Goal: Check status: Check status

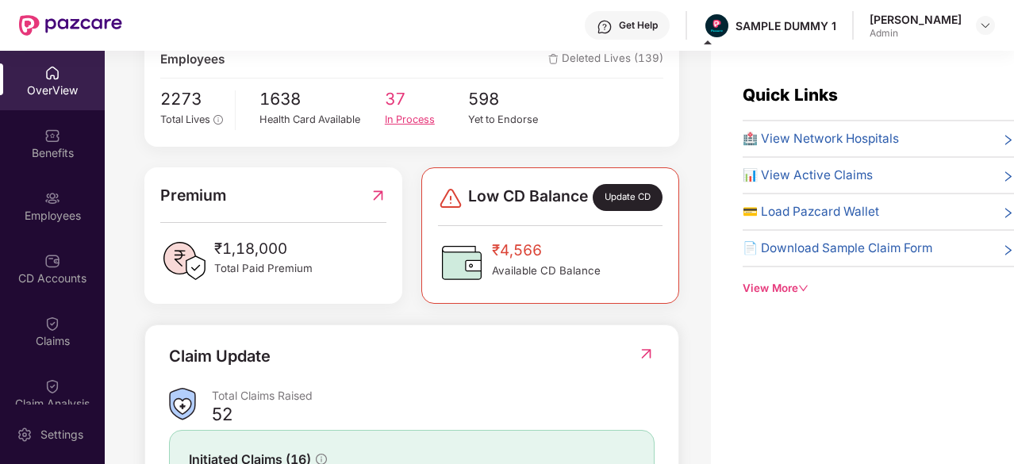
scroll to position [301, 0]
drag, startPoint x: 333, startPoint y: 278, endPoint x: 267, endPoint y: 263, distance: 68.5
click at [267, 263] on div "₹1,18,000 Total Paid Premium" at bounding box center [272, 262] width 225 height 48
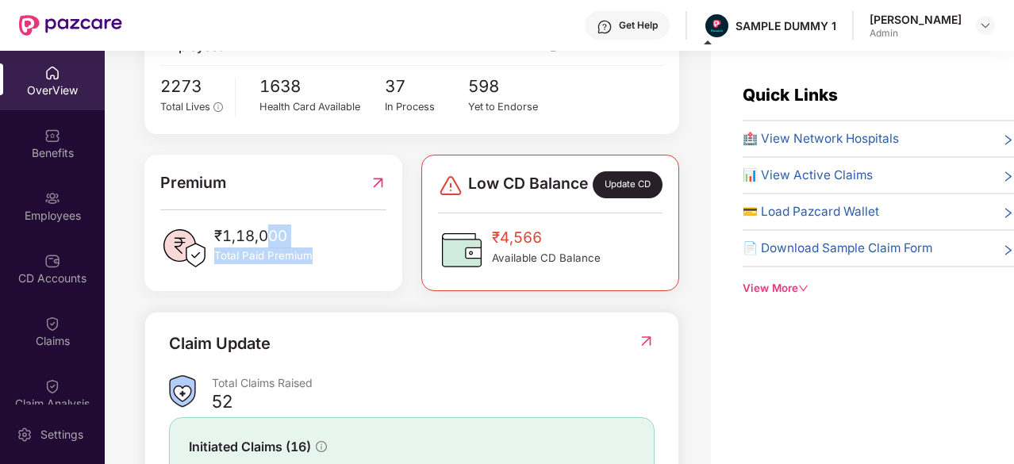
scroll to position [0, 0]
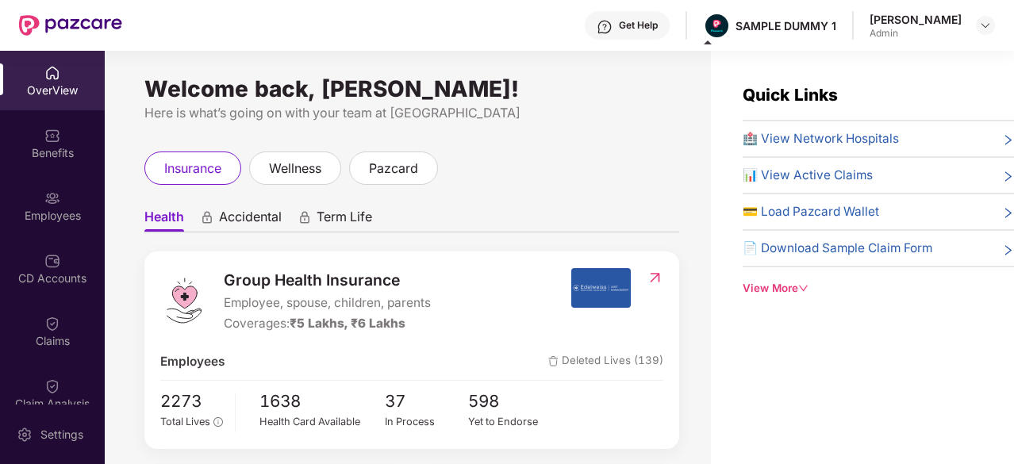
click at [826, 134] on span "🏥 View Network Hospitals" at bounding box center [820, 138] width 156 height 19
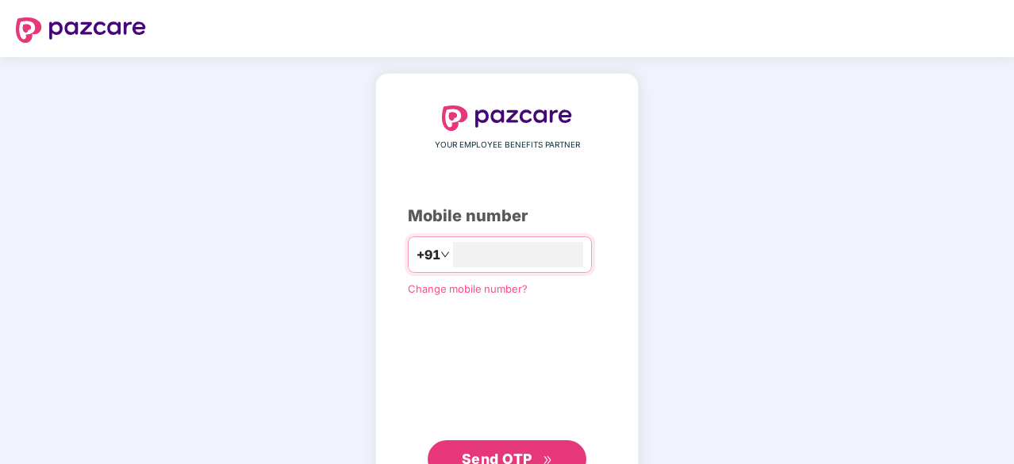
type input "**********"
click at [525, 441] on button "Send OTP" at bounding box center [507, 458] width 159 height 38
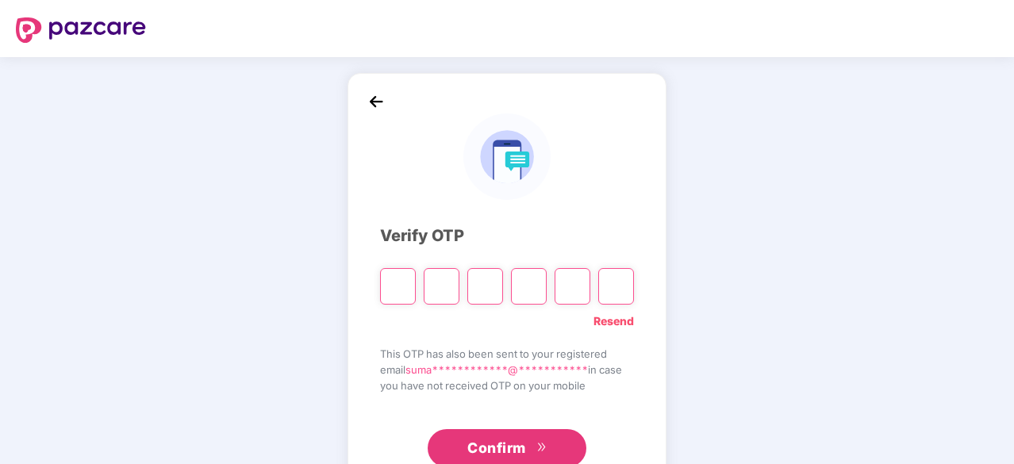
type input "*"
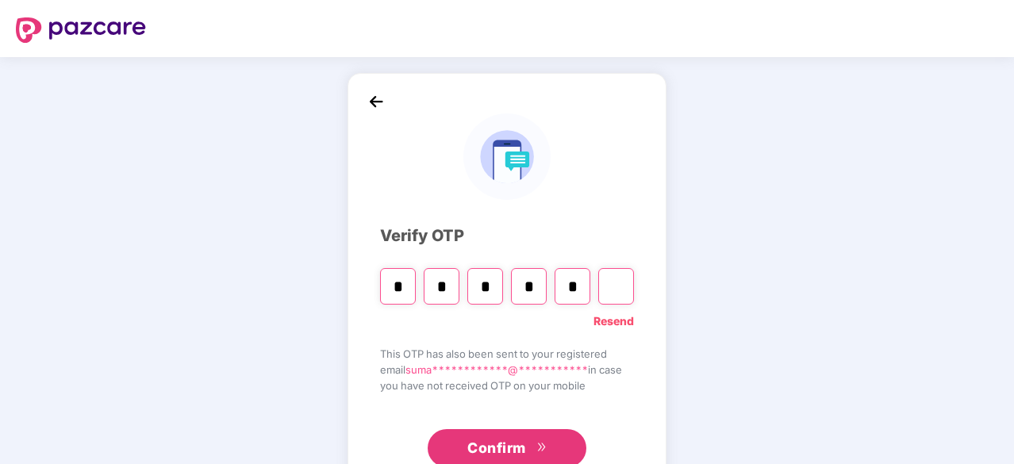
type input "*"
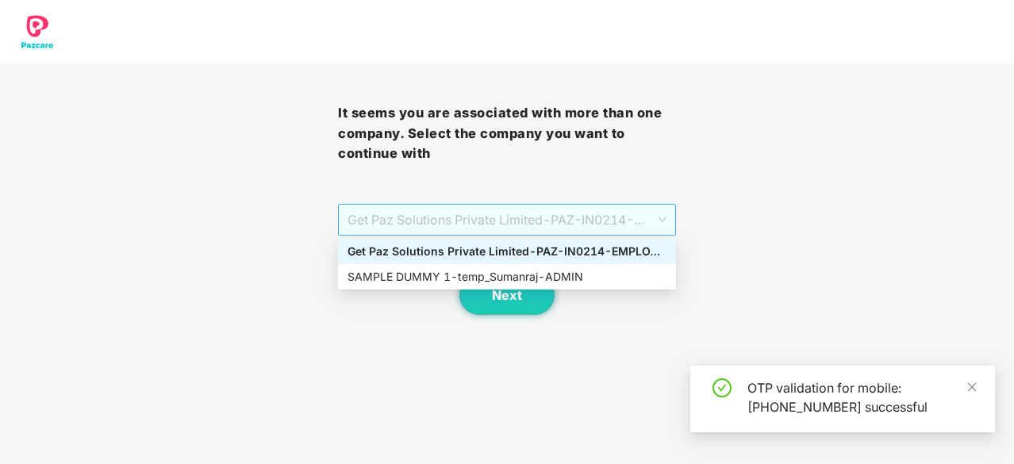
click at [609, 207] on span "Get Paz Solutions Private Limited - PAZ-IN0214 - EMPLOYEE" at bounding box center [506, 220] width 319 height 30
click at [519, 275] on div "SAMPLE DUMMY 1 - temp_Sumanraj - ADMIN" at bounding box center [506, 276] width 319 height 17
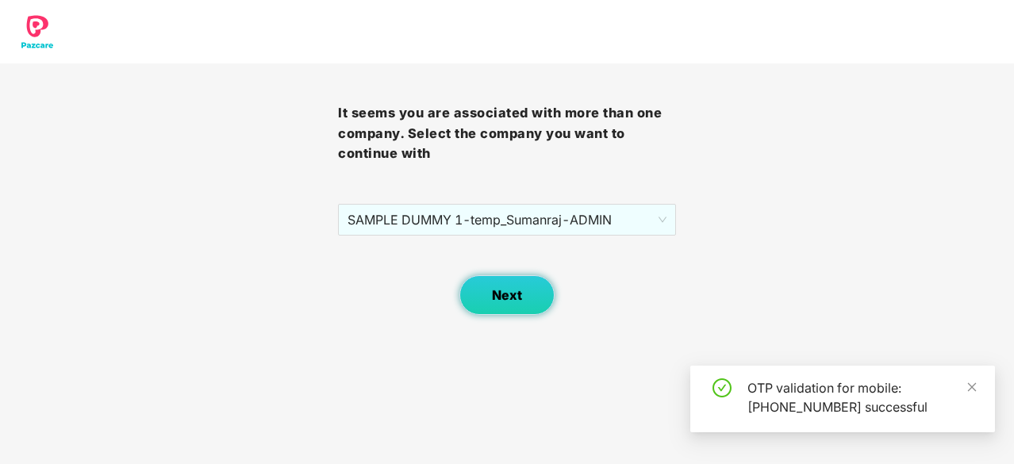
click at [509, 282] on button "Next" at bounding box center [506, 295] width 95 height 40
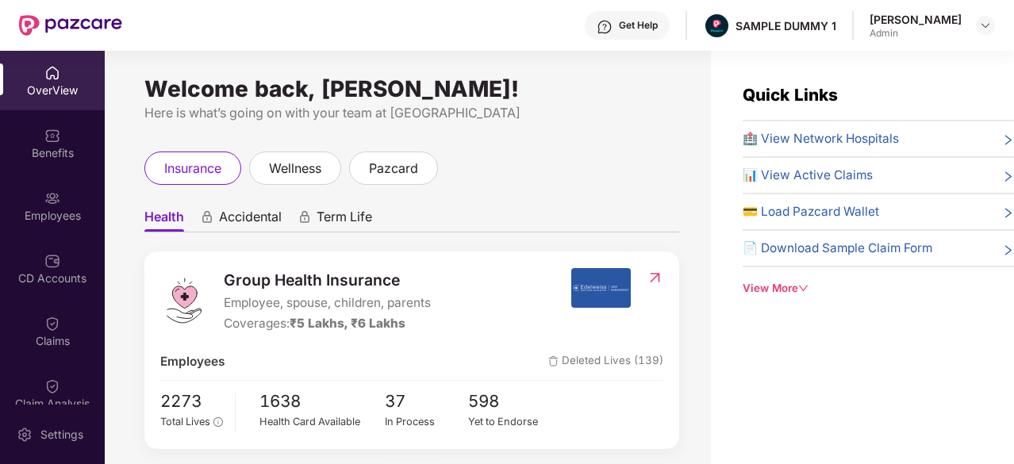
click at [815, 138] on span "🏥 View Network Hospitals" at bounding box center [820, 138] width 156 height 19
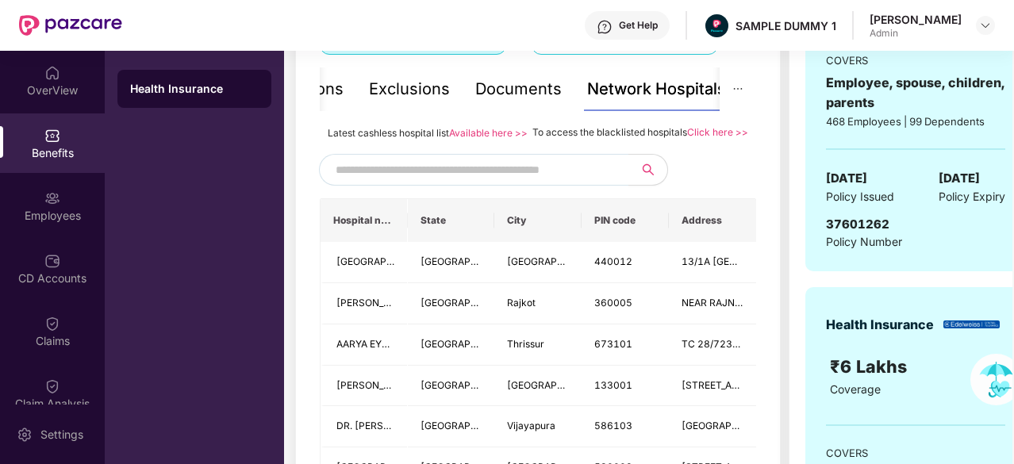
scroll to position [332, 0]
click at [571, 182] on input "text" at bounding box center [471, 171] width 271 height 24
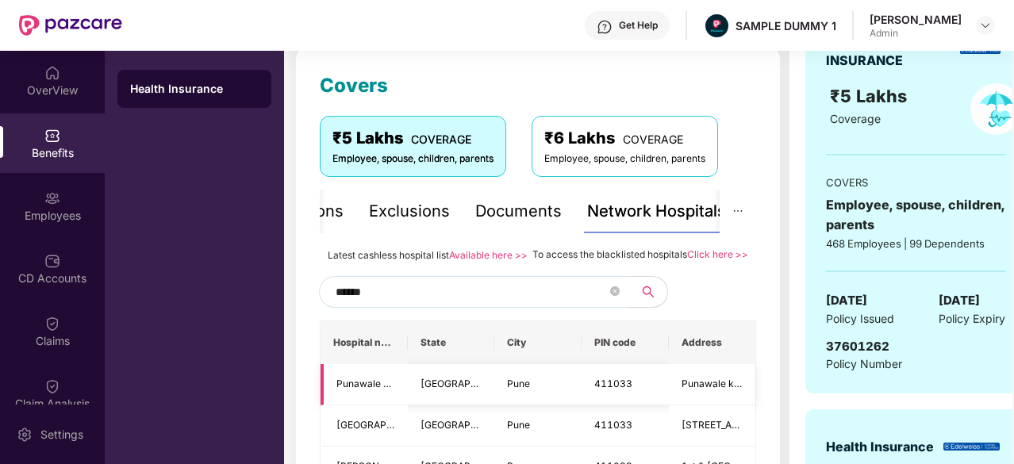
scroll to position [211, 0]
type input "******"
click at [550, 205] on div "Documents" at bounding box center [518, 211] width 86 height 25
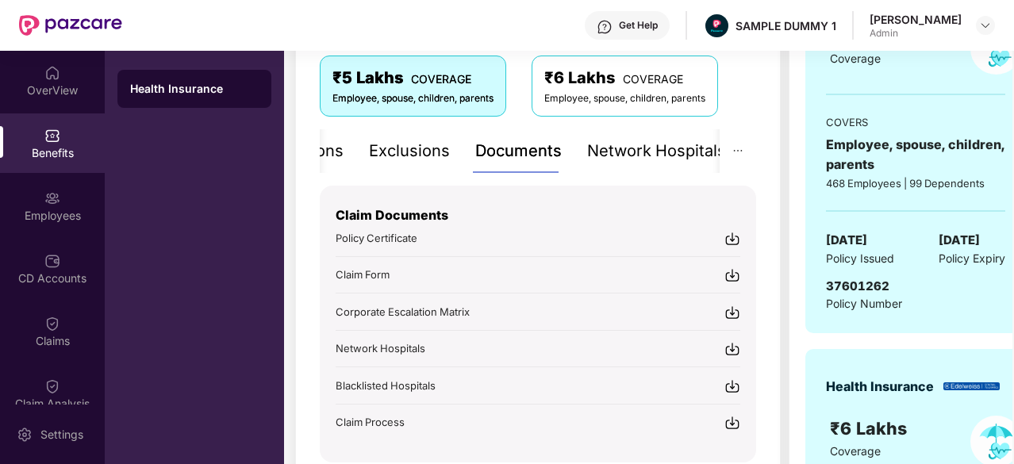
scroll to position [276, 0]
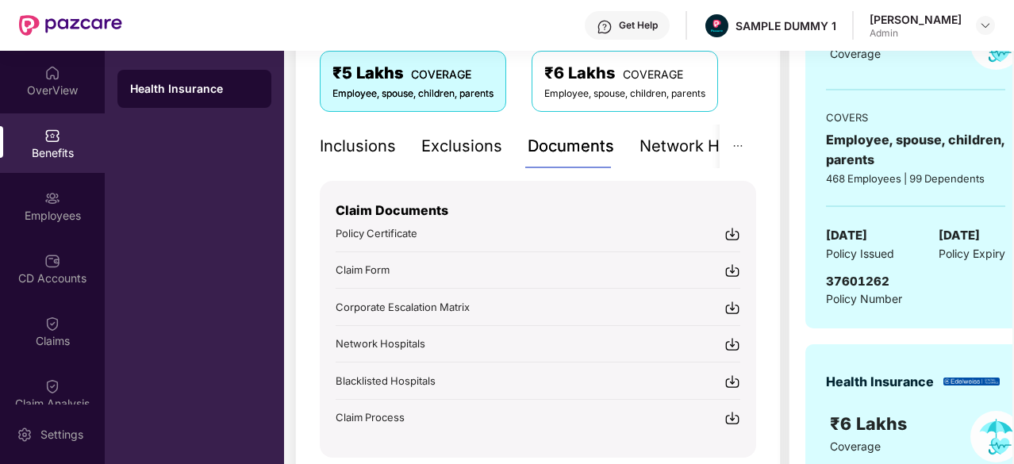
click at [336, 137] on div "Inclusions" at bounding box center [358, 146] width 76 height 25
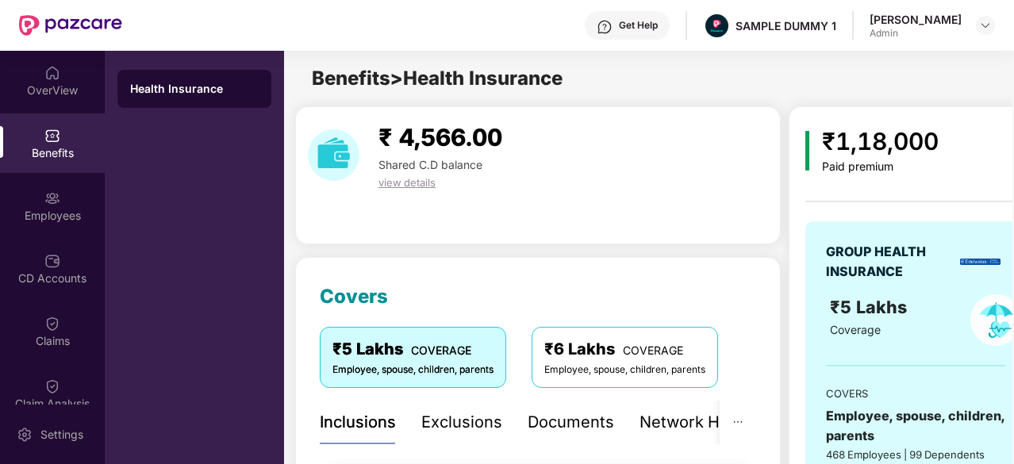
scroll to position [189, 0]
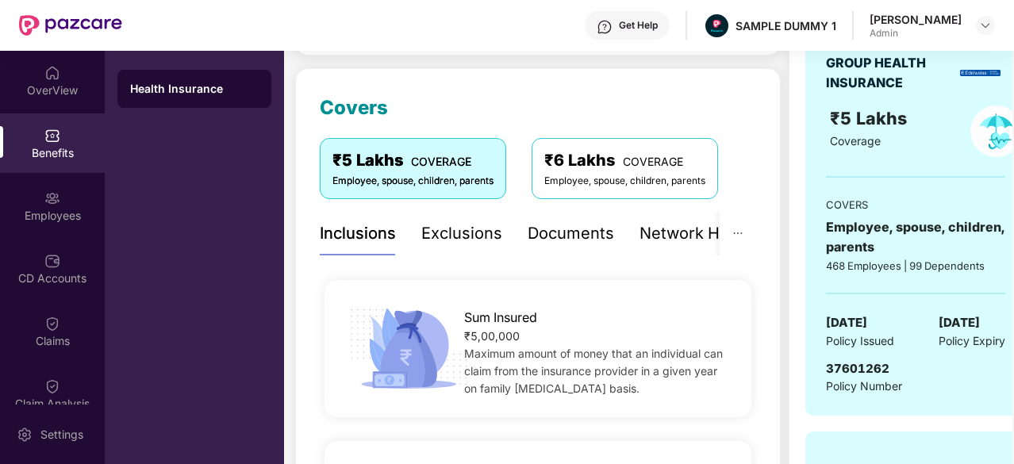
click at [456, 239] on div "Exclusions" at bounding box center [461, 233] width 81 height 25
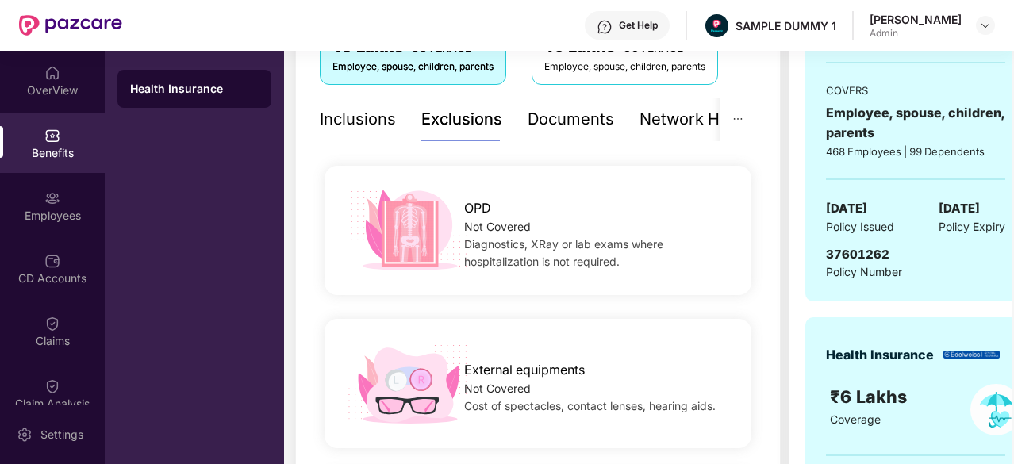
scroll to position [238, 0]
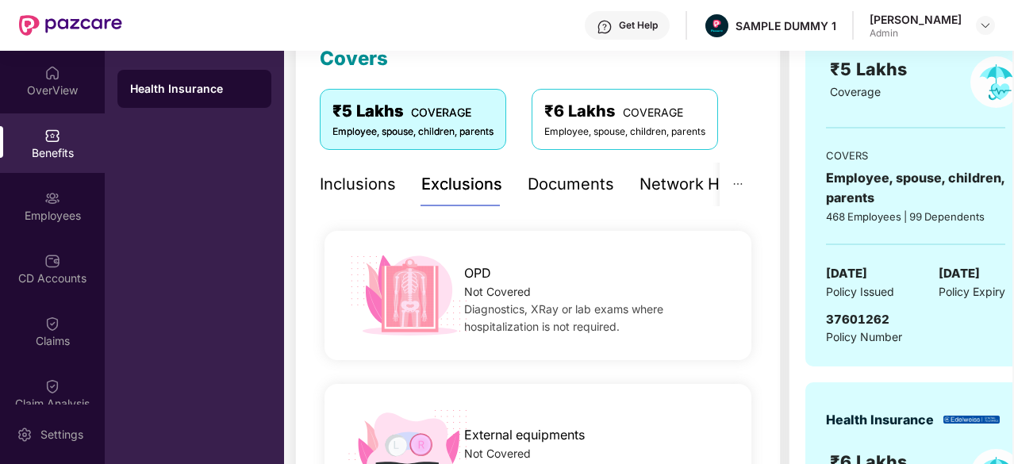
click at [547, 188] on div "Documents" at bounding box center [570, 184] width 86 height 25
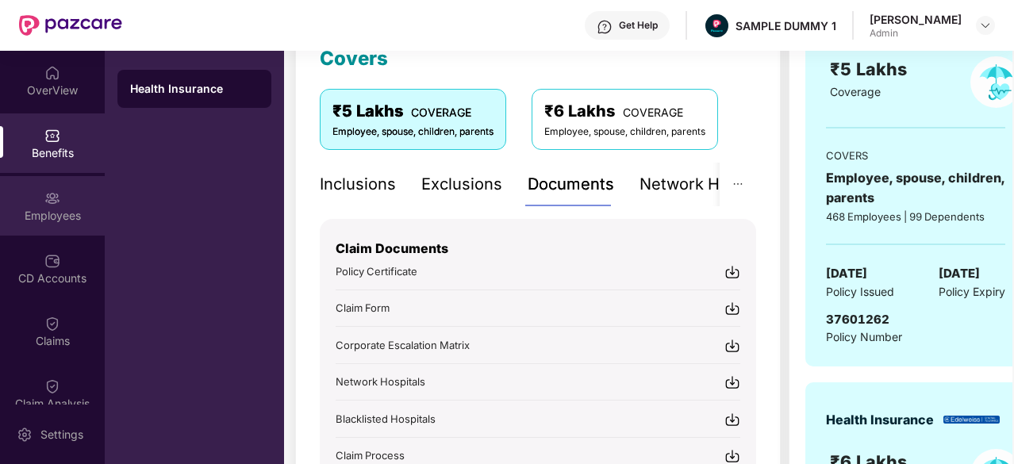
click at [24, 218] on div "Employees" at bounding box center [52, 216] width 105 height 16
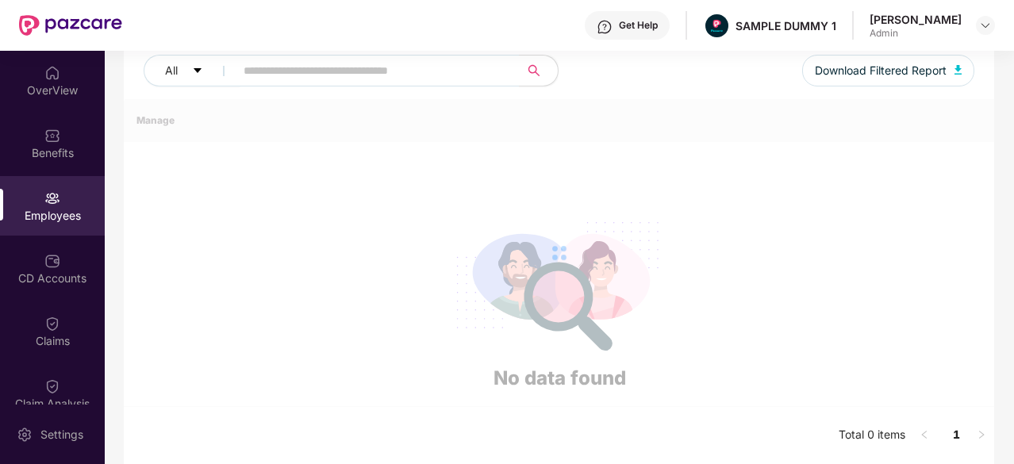
scroll to position [238, 0]
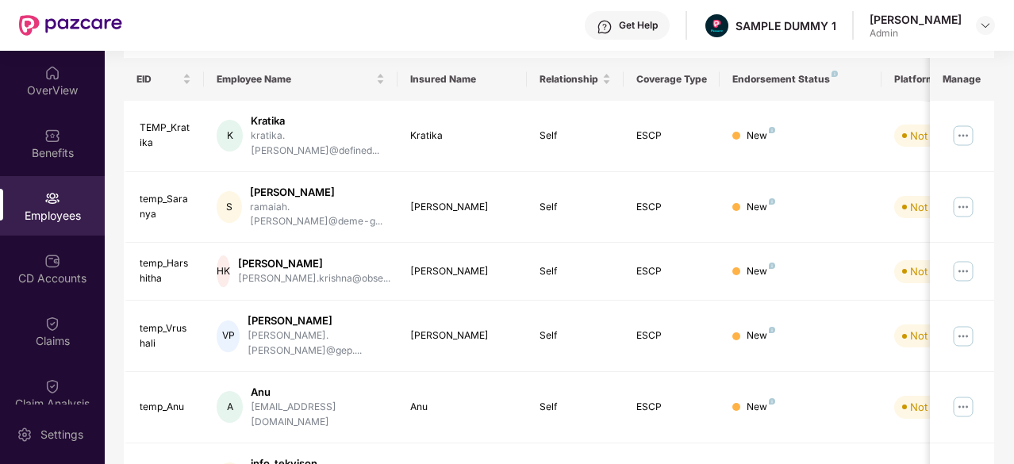
click at [78, 213] on div "Employees" at bounding box center [52, 216] width 105 height 16
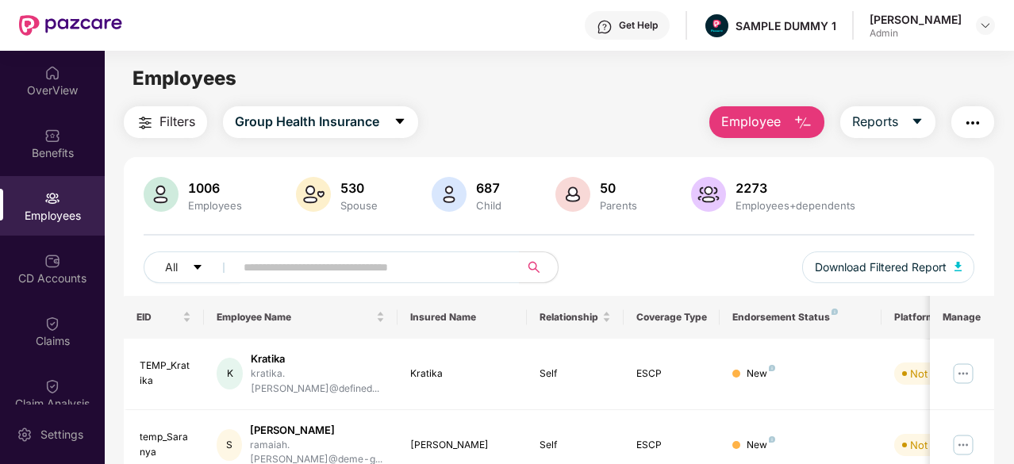
click at [780, 123] on span "Employee" at bounding box center [750, 122] width 59 height 20
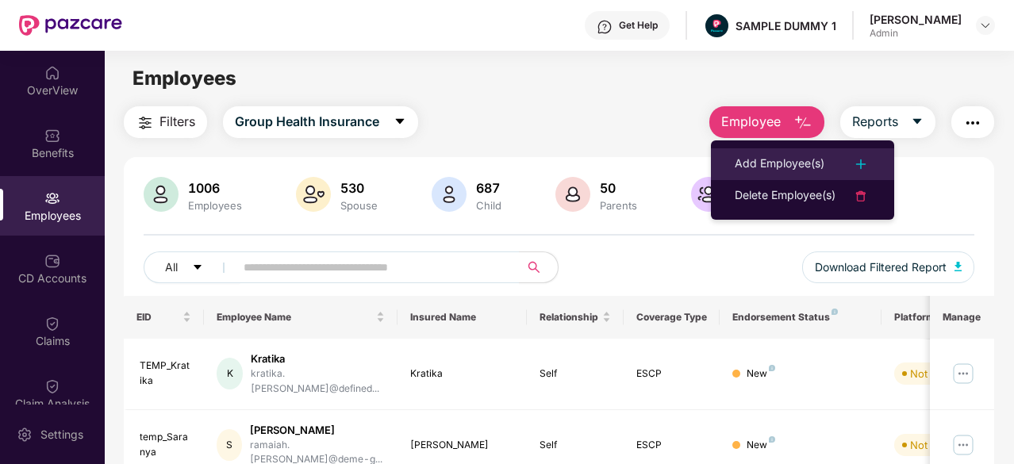
click at [785, 155] on div "Add Employee(s)" at bounding box center [780, 164] width 90 height 19
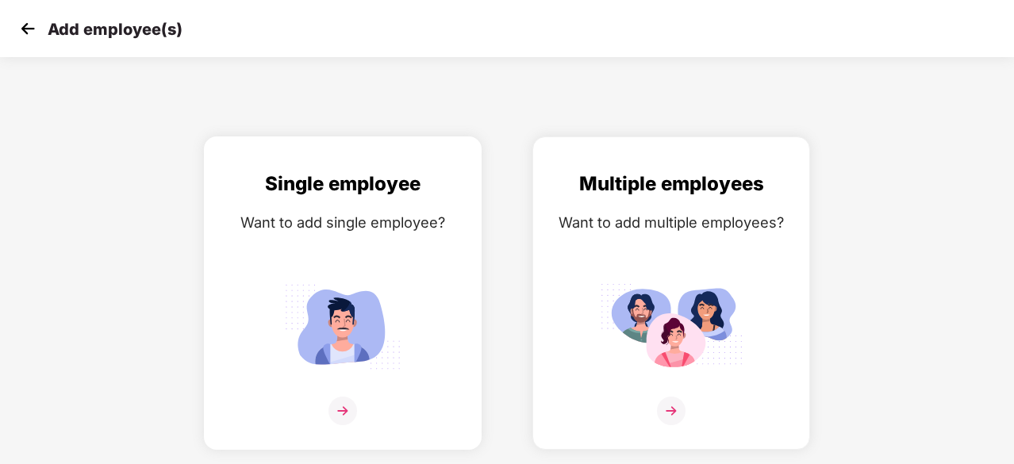
click at [333, 307] on img at bounding box center [342, 326] width 143 height 99
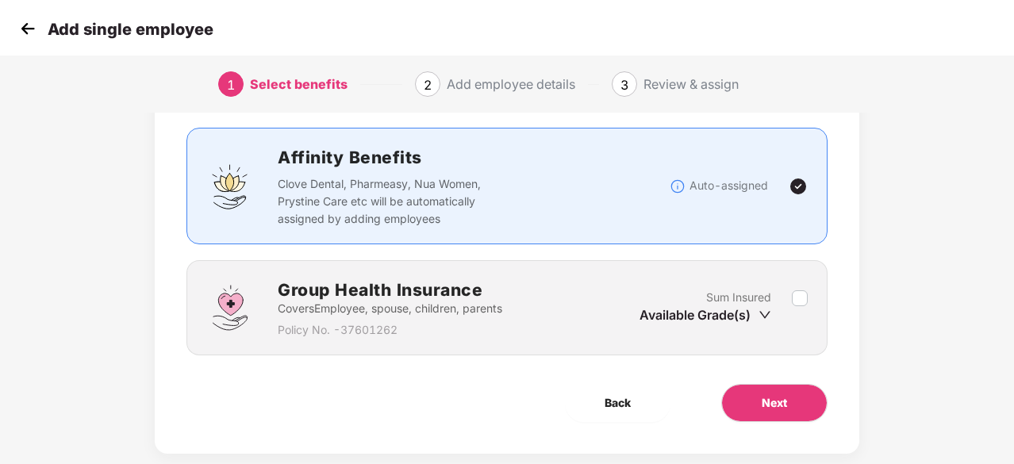
scroll to position [94, 0]
click at [760, 394] on button "Next" at bounding box center [774, 402] width 106 height 38
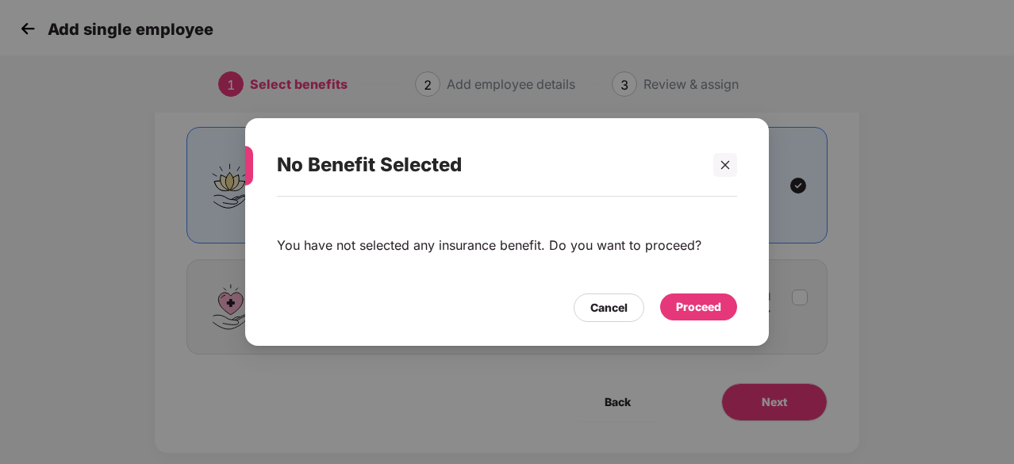
click at [681, 305] on div "Proceed" at bounding box center [698, 306] width 45 height 17
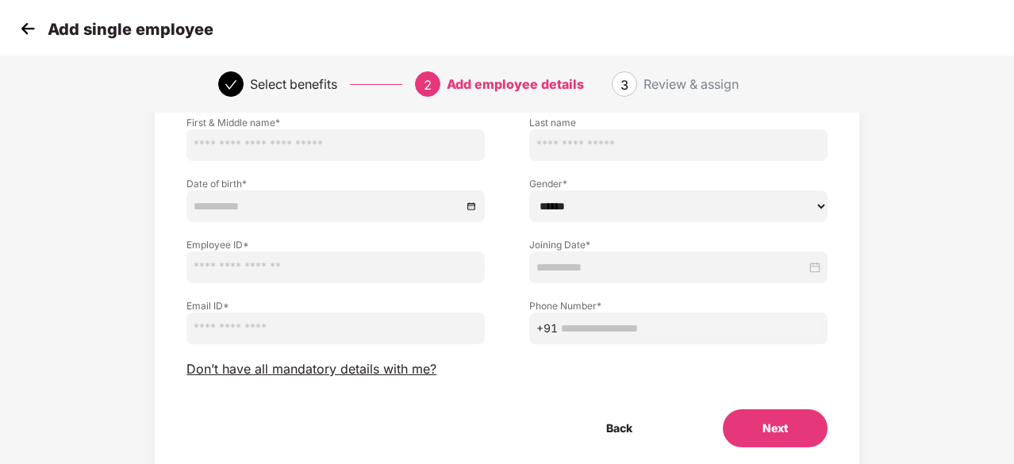
scroll to position [115, 0]
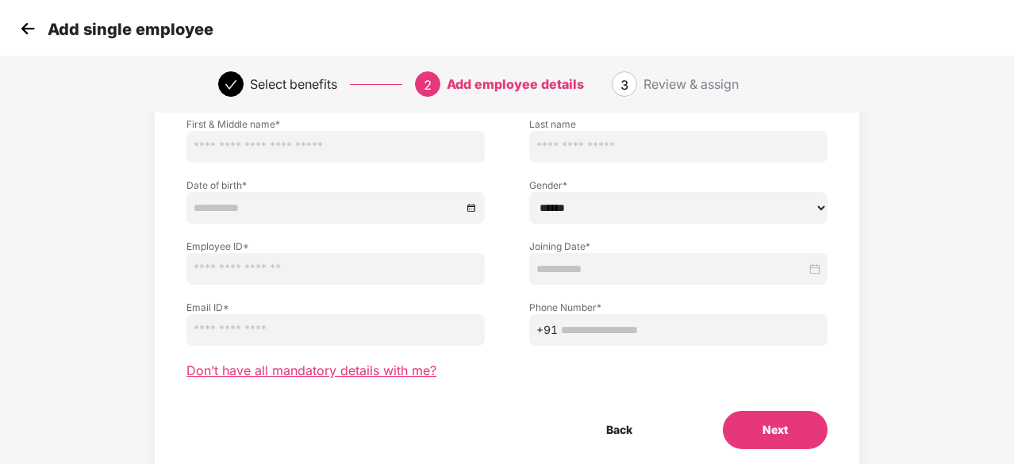
click at [383, 372] on span "Don’t have all mandatory details with me?" at bounding box center [311, 371] width 250 height 17
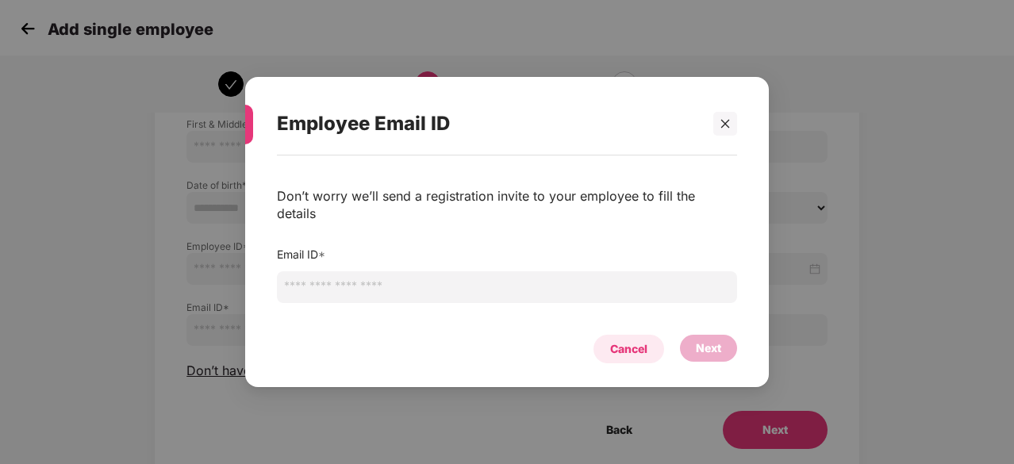
click at [646, 340] on div "Cancel" at bounding box center [628, 348] width 37 height 17
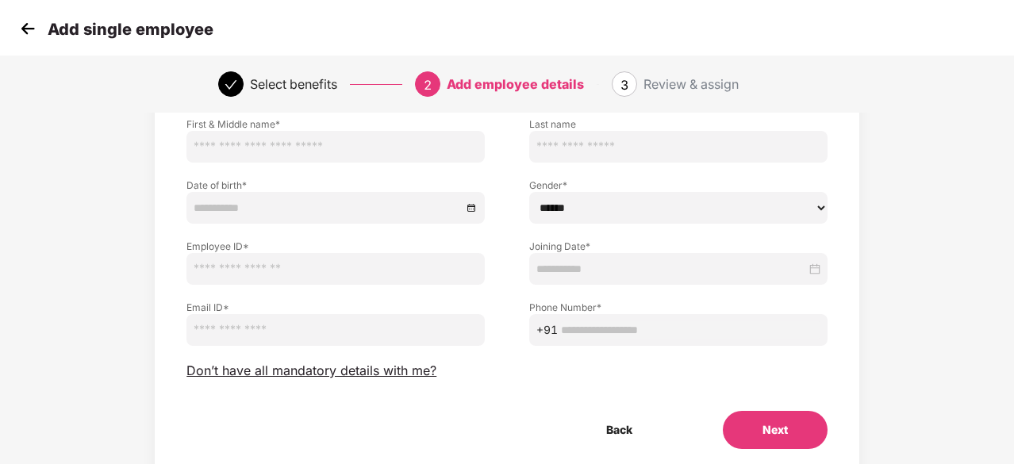
click at [10, 23] on div "Add single employee" at bounding box center [507, 28] width 1014 height 57
click at [24, 28] on img at bounding box center [28, 29] width 24 height 24
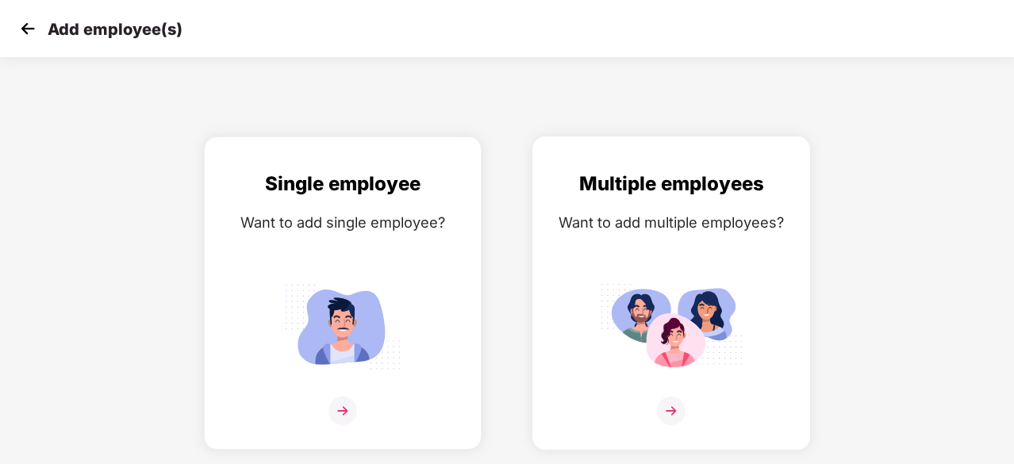
click at [678, 250] on div "Multiple employees Want to add multiple employees?" at bounding box center [671, 307] width 244 height 276
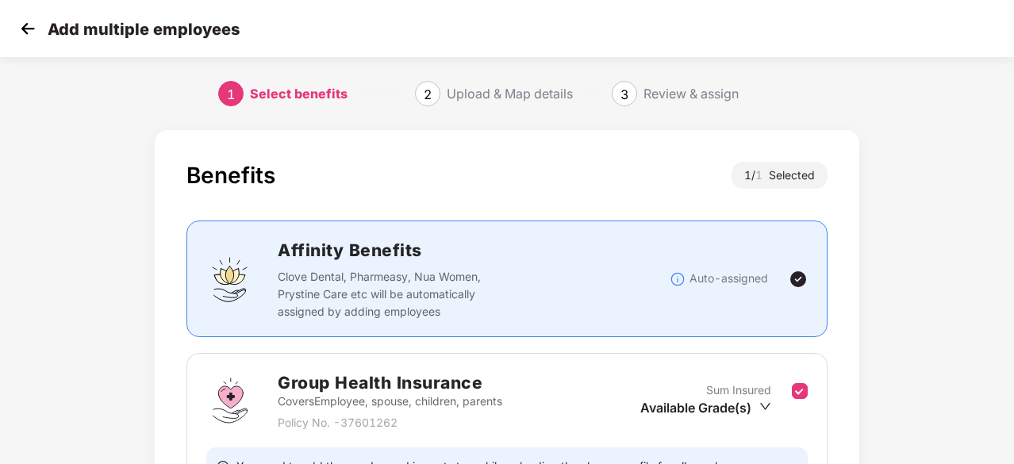
scroll to position [174, 0]
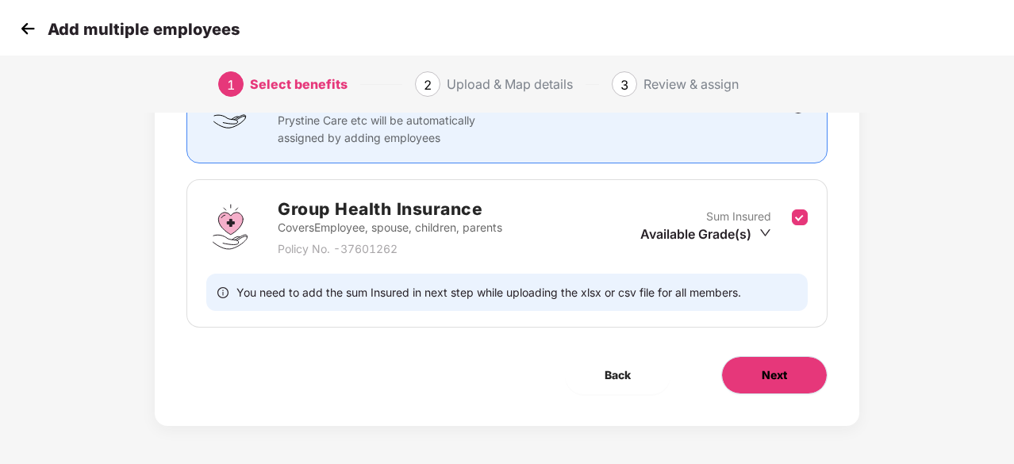
click at [762, 370] on span "Next" at bounding box center [773, 374] width 25 height 17
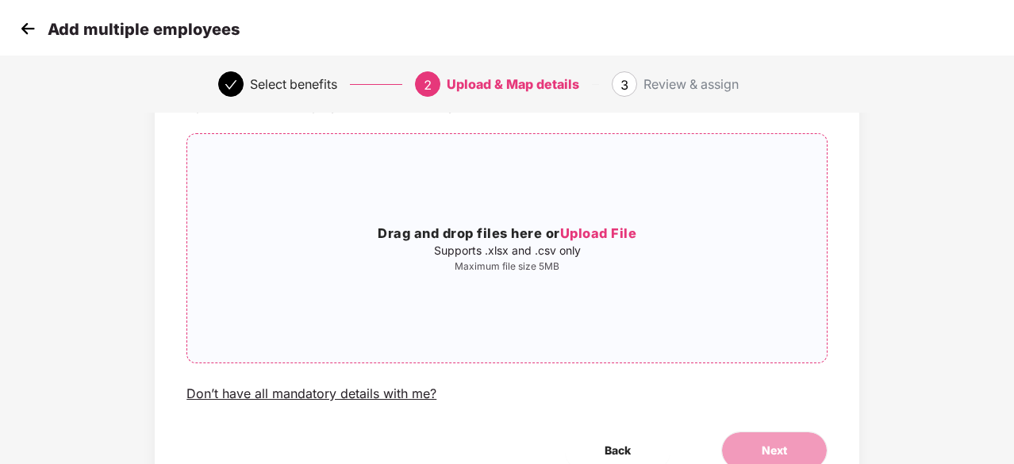
scroll to position [94, 0]
click at [33, 36] on img at bounding box center [28, 29] width 24 height 24
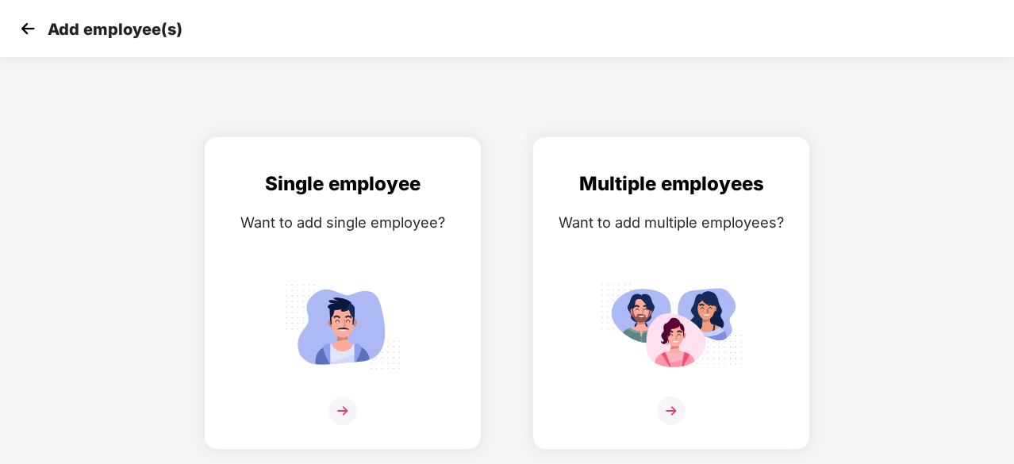
click at [33, 36] on img at bounding box center [28, 29] width 24 height 24
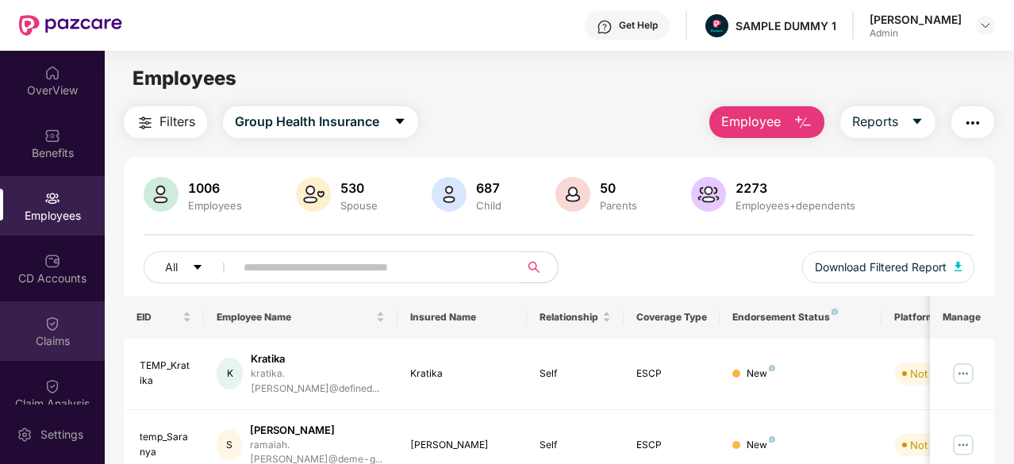
scroll to position [272, 0]
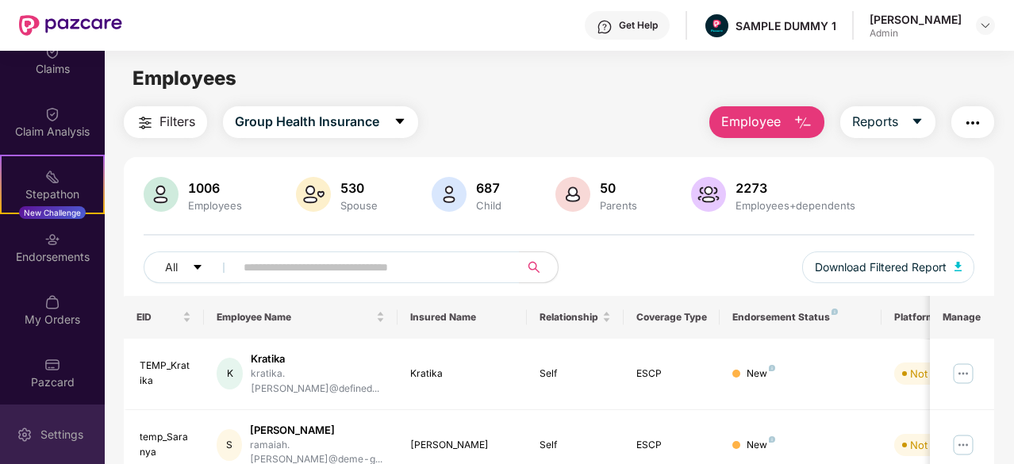
click at [49, 442] on div "Settings" at bounding box center [62, 435] width 52 height 16
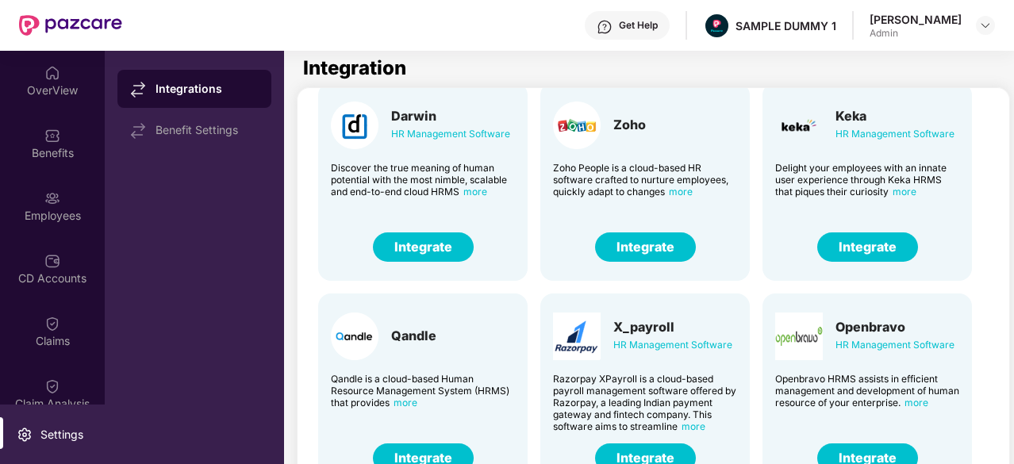
scroll to position [53, 0]
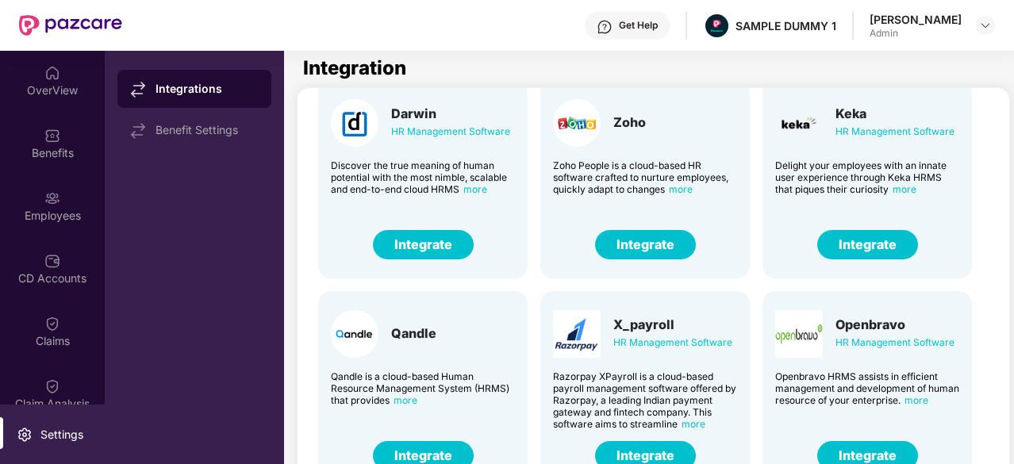
click at [641, 247] on button "Integrate" at bounding box center [645, 244] width 101 height 29
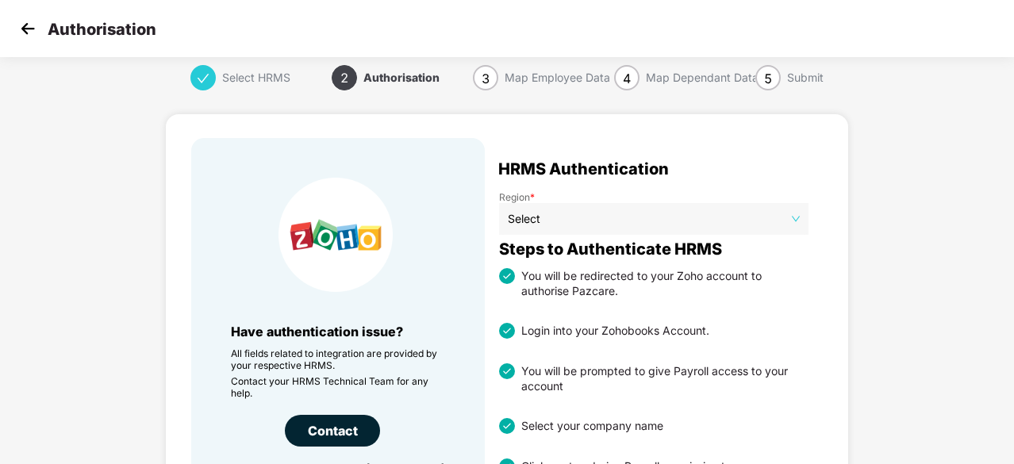
scroll to position [2, 0]
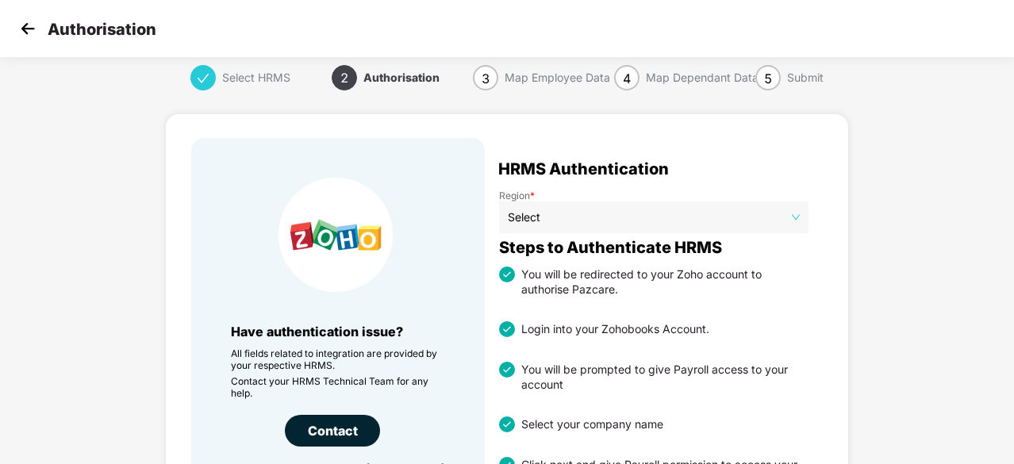
click at [980, 234] on div "Select HRMS 2 Authorisation 3 Map Employee Data 4 Map Dependant Data 5 Submit H…" at bounding box center [507, 348] width 1014 height 566
click at [27, 20] on img at bounding box center [28, 29] width 24 height 24
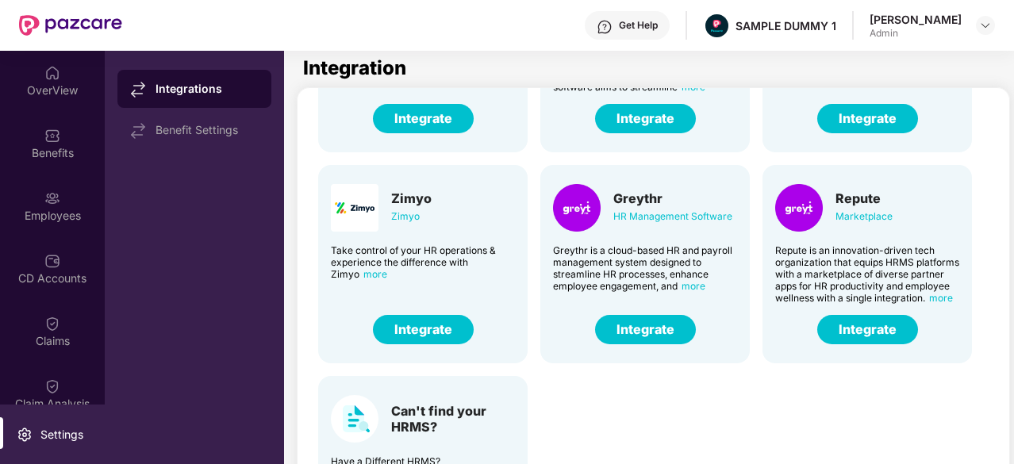
scroll to position [389, 0]
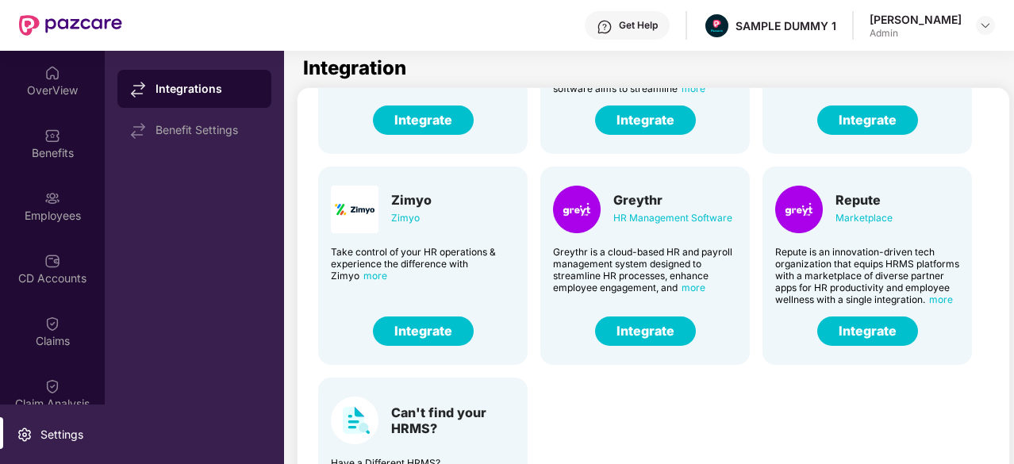
click at [654, 412] on div "Darwin HR Management Software Discover the true meaning of human potential with…" at bounding box center [655, 154] width 700 height 844
click at [418, 439] on div "Can't find your HRMS?" at bounding box center [423, 421] width 184 height 48
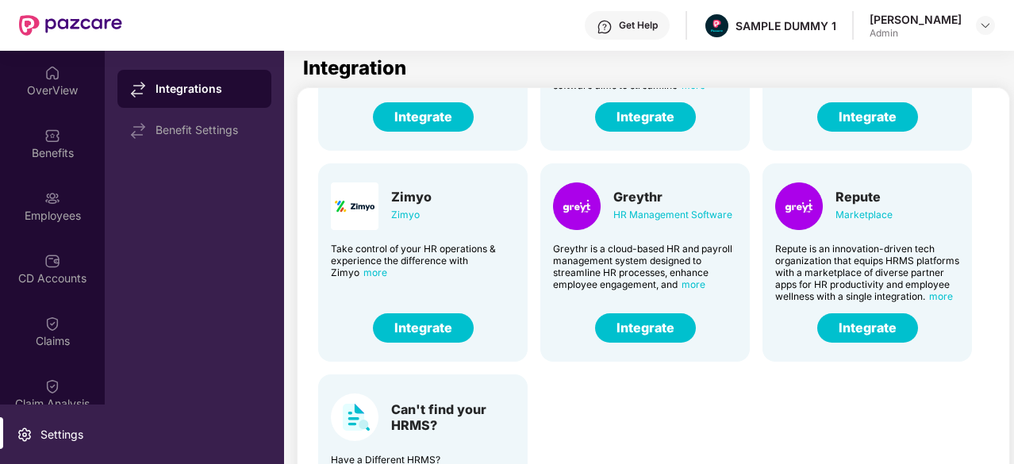
scroll to position [390, 0]
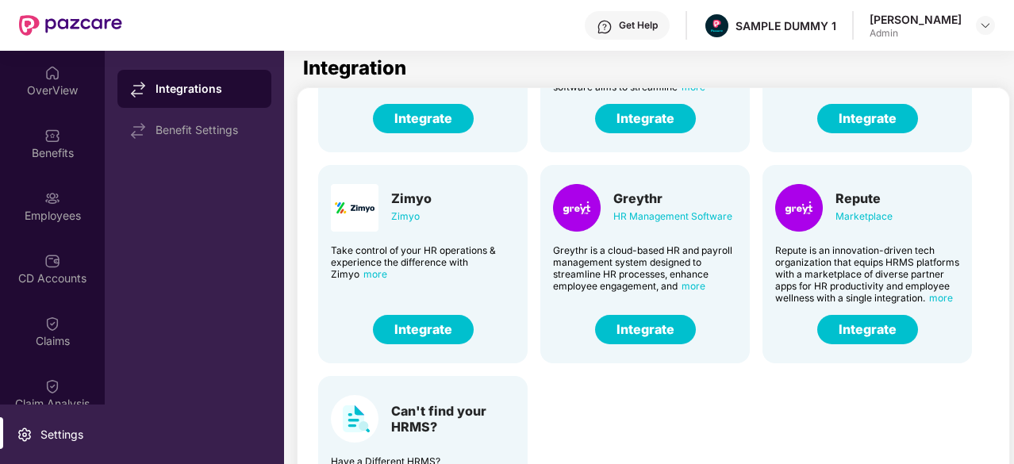
click at [760, 432] on div "Darwin HR Management Software Discover the true meaning of human potential with…" at bounding box center [655, 152] width 700 height 844
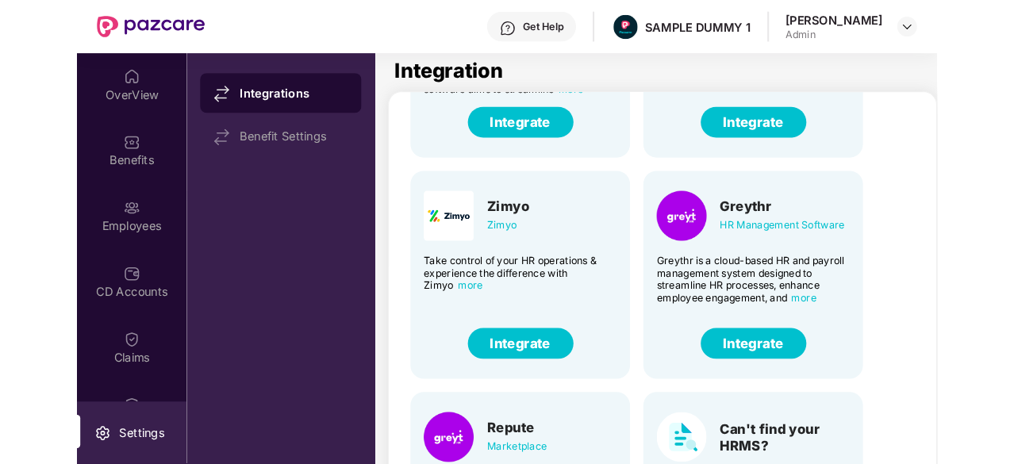
scroll to position [130, 0]
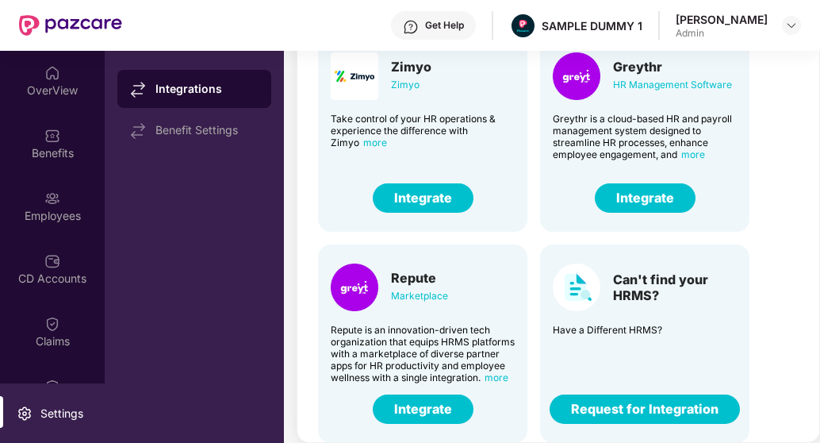
click at [650, 303] on div "Can't find your HRMS?" at bounding box center [645, 287] width 184 height 48
click at [643, 403] on button "Request for Integration" at bounding box center [645, 408] width 190 height 29
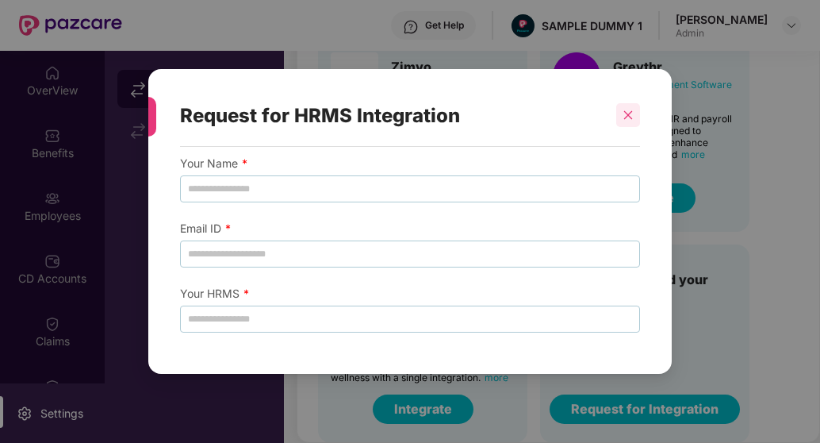
click at [628, 120] on icon "close" at bounding box center [628, 114] width 11 height 11
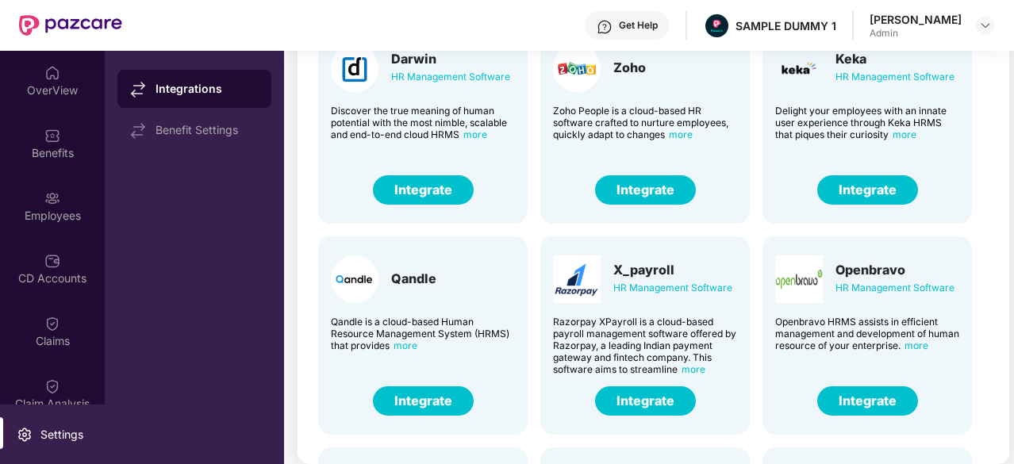
scroll to position [0, 0]
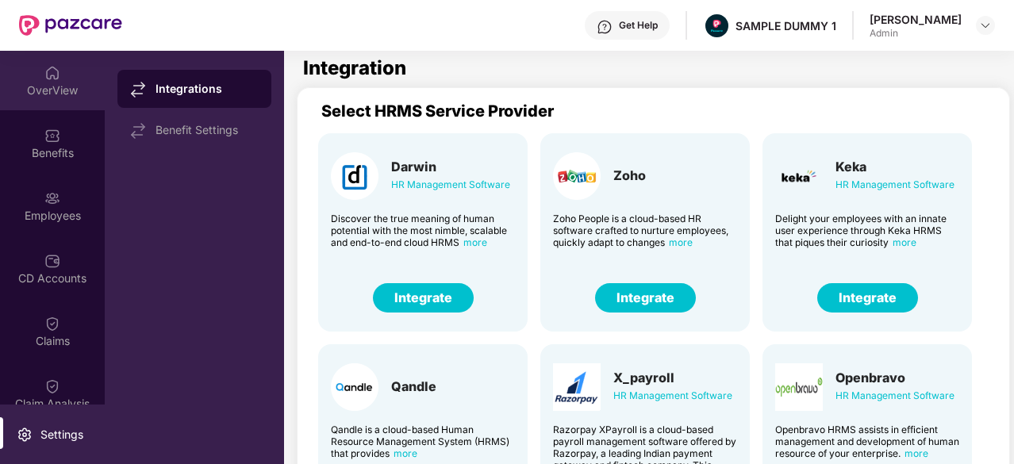
click at [24, 82] on div "OverView" at bounding box center [52, 90] width 105 height 16
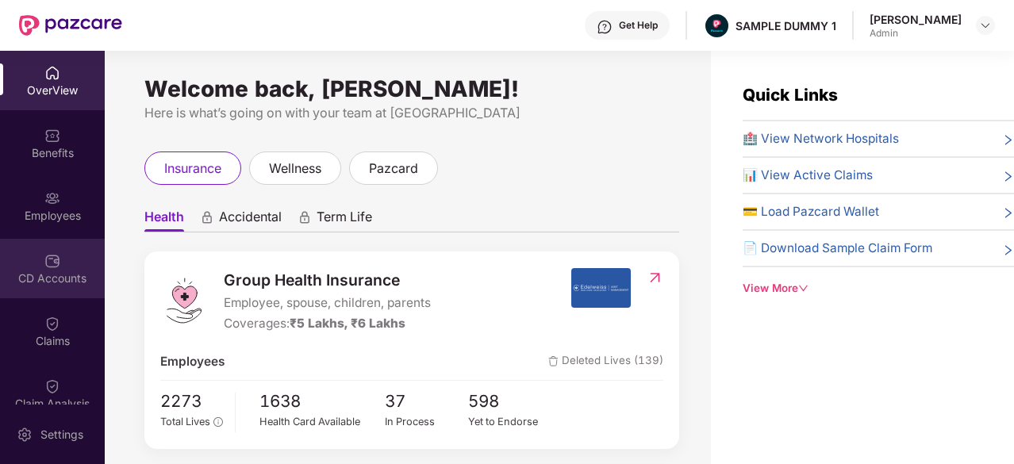
click at [59, 263] on div "CD Accounts" at bounding box center [52, 268] width 105 height 59
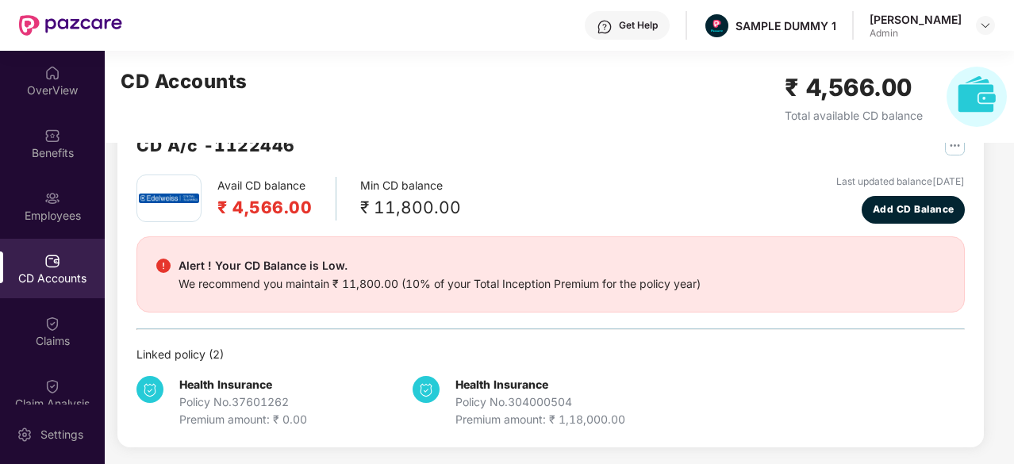
scroll to position [49, 0]
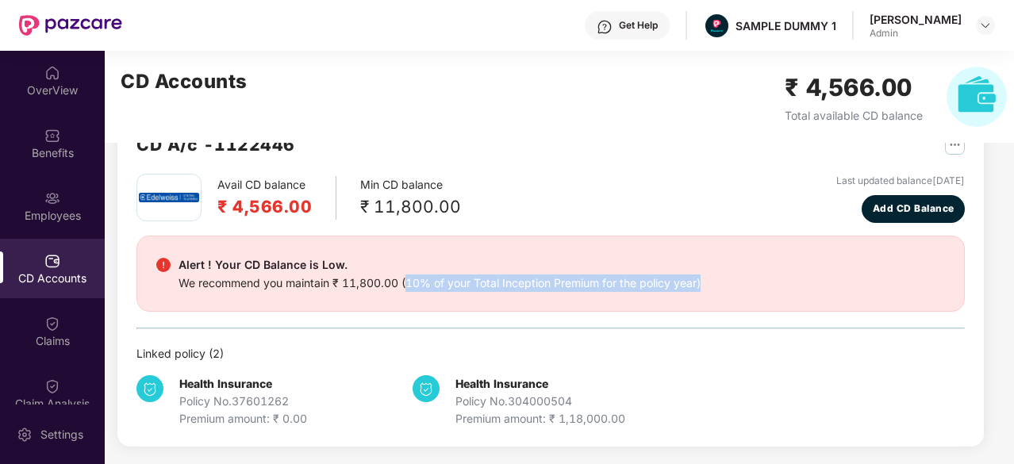
drag, startPoint x: 405, startPoint y: 281, endPoint x: 704, endPoint y: 283, distance: 298.3
click at [704, 283] on div "Alert ! Your CD Balance is Low. We recommend you maintain ₹ 11,800.00 (10% of y…" at bounding box center [550, 273] width 788 height 36
copy div "10% of your Total Inception Premium for the policy year)"
click at [619, 290] on div "We recommend you maintain ₹ 11,800.00 (10% of your Total Inception Premium for …" at bounding box center [439, 282] width 522 height 17
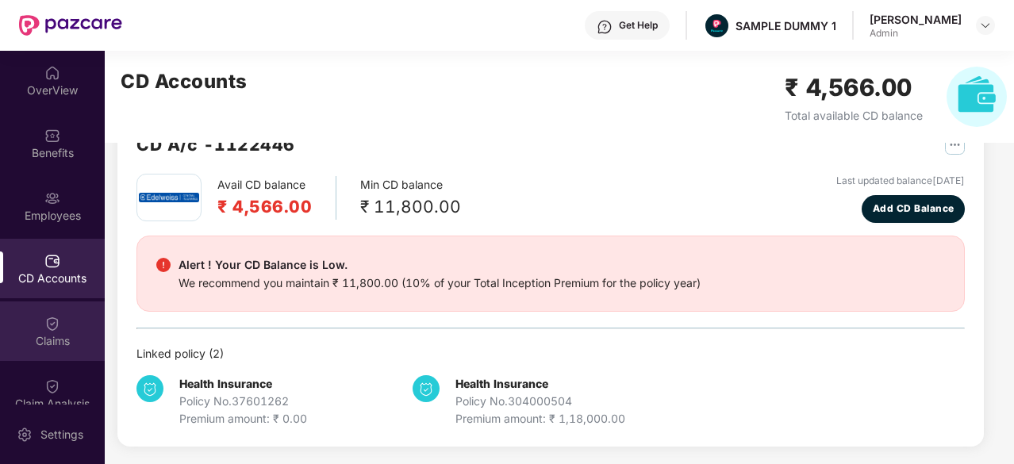
click at [33, 318] on div "Claims" at bounding box center [52, 330] width 105 height 59
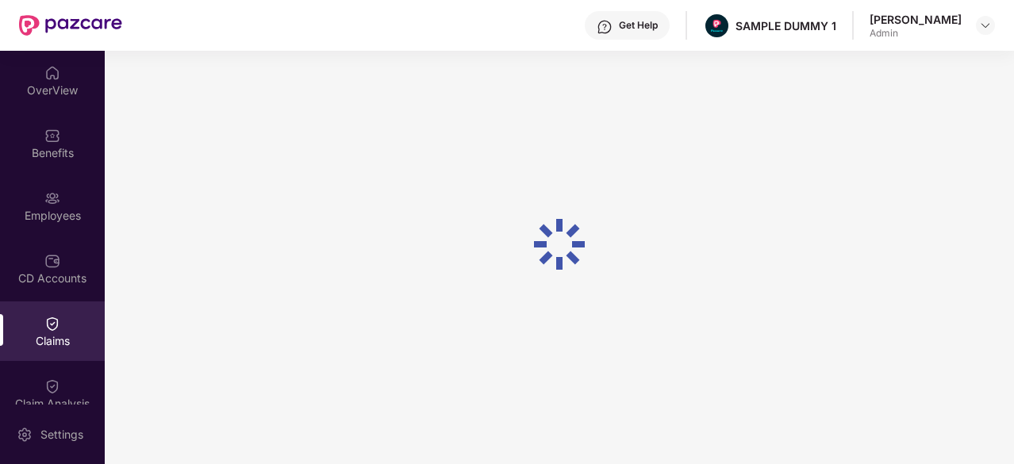
scroll to position [0, 0]
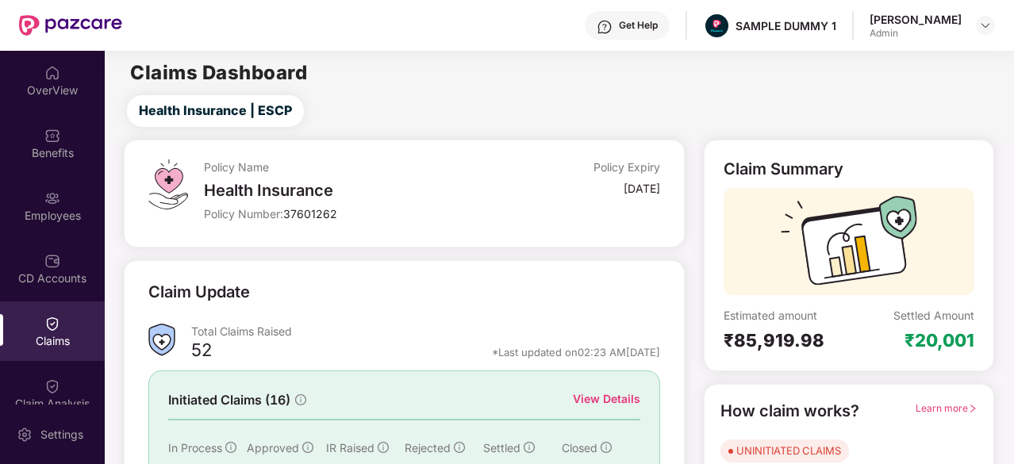
click at [749, 98] on div "Health Insurance | ESCP" at bounding box center [562, 111] width 902 height 32
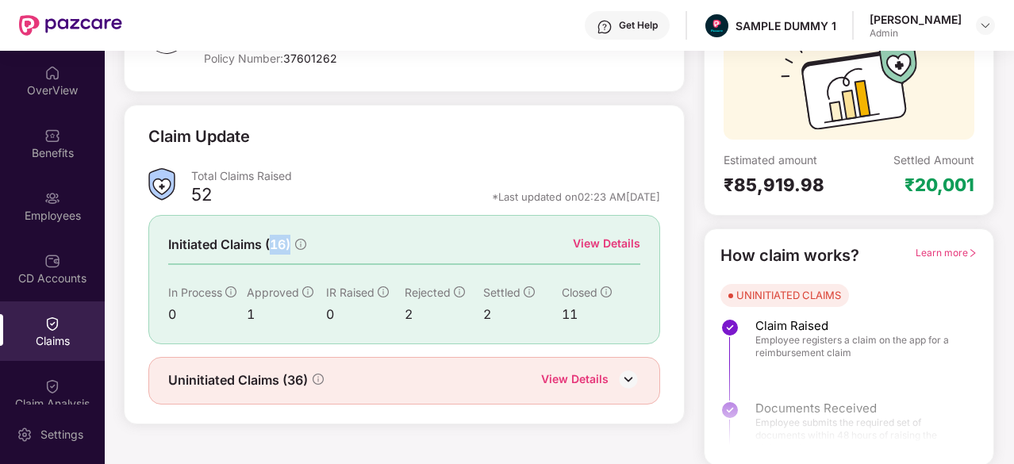
drag, startPoint x: 290, startPoint y: 246, endPoint x: 269, endPoint y: 245, distance: 21.4
click at [269, 245] on span "Initiated Claims (16)" at bounding box center [229, 245] width 122 height 20
drag, startPoint x: 306, startPoint y: 381, endPoint x: 280, endPoint y: 381, distance: 26.2
click at [280, 381] on span "Uninitiated Claims (36)" at bounding box center [238, 380] width 140 height 20
click at [618, 235] on div "View Details" at bounding box center [606, 243] width 67 height 17
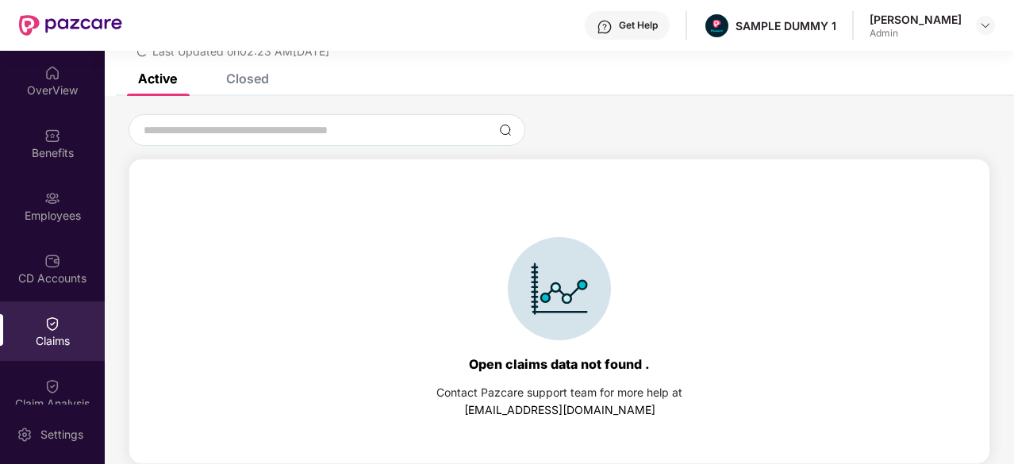
scroll to position [67, 0]
click at [259, 86] on div "Closed" at bounding box center [247, 80] width 43 height 16
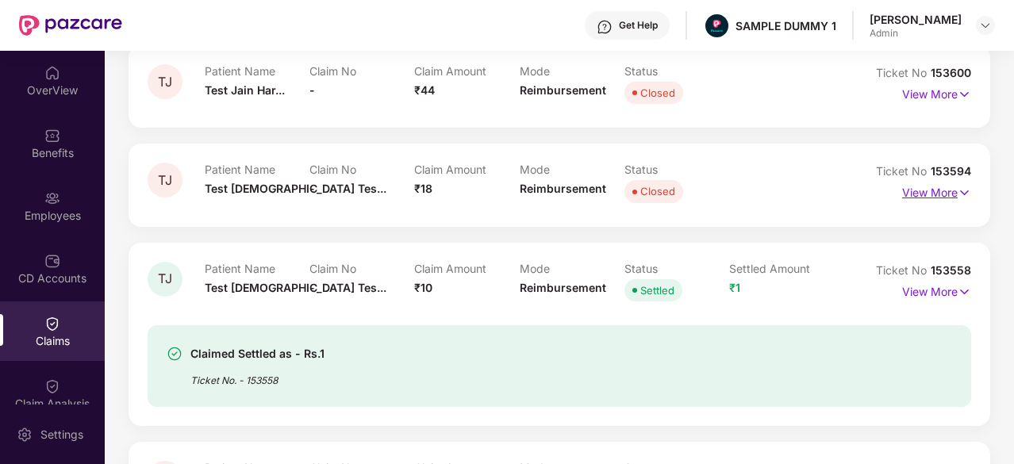
scroll to position [182, 0]
click at [925, 187] on p "View More" at bounding box center [936, 190] width 69 height 21
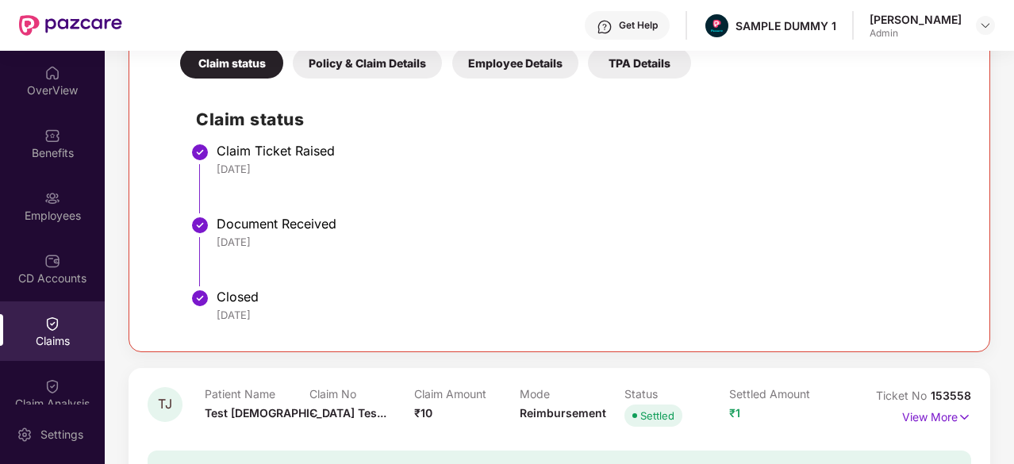
scroll to position [450, 0]
drag, startPoint x: 282, startPoint y: 169, endPoint x: 213, endPoint y: 168, distance: 69.0
click at [213, 168] on li "Claim Ticket Raised 26 Jun 2025" at bounding box center [575, 185] width 758 height 73
drag, startPoint x: 281, startPoint y: 235, endPoint x: 205, endPoint y: 239, distance: 76.3
click at [205, 239] on li "Document Received 26 Jun 2025" at bounding box center [575, 258] width 758 height 73
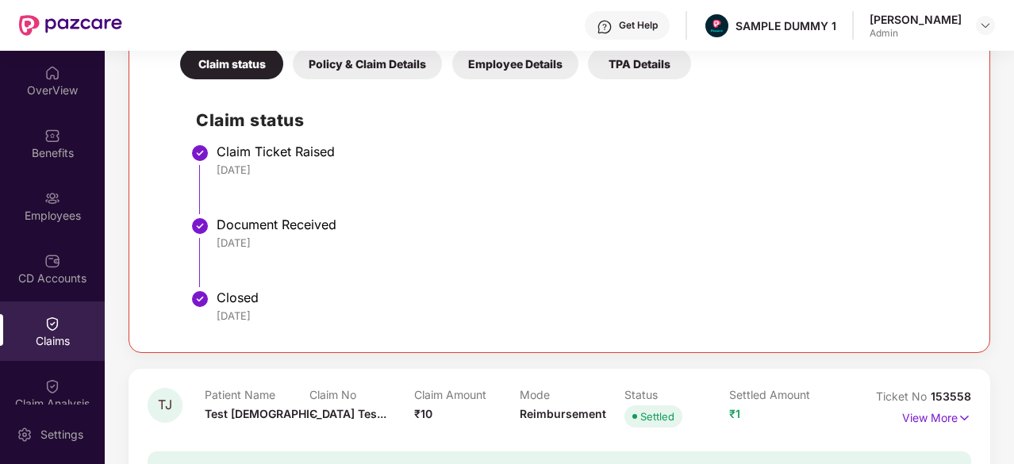
drag, startPoint x: 280, startPoint y: 326, endPoint x: 223, endPoint y: 321, distance: 57.3
click at [223, 321] on li "Closed 27 Jun 2025" at bounding box center [575, 314] width 758 height 38
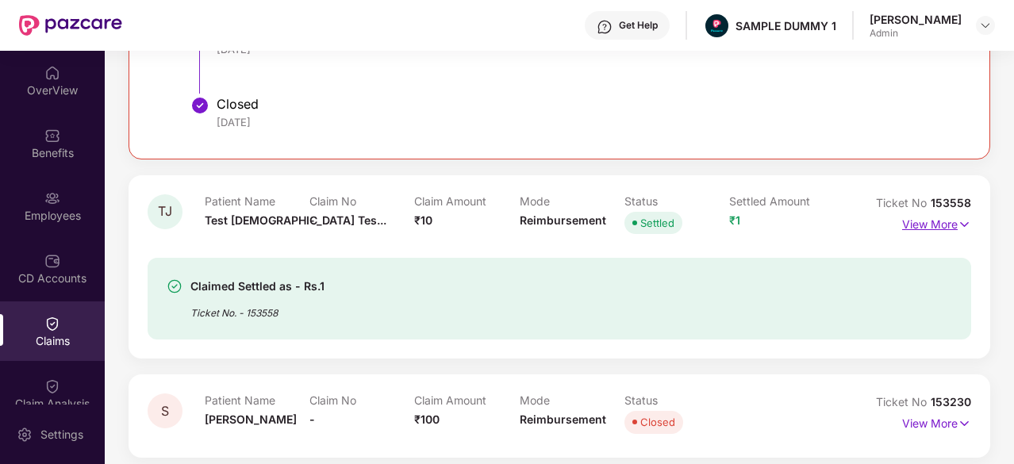
click at [940, 213] on p "View More" at bounding box center [936, 222] width 69 height 21
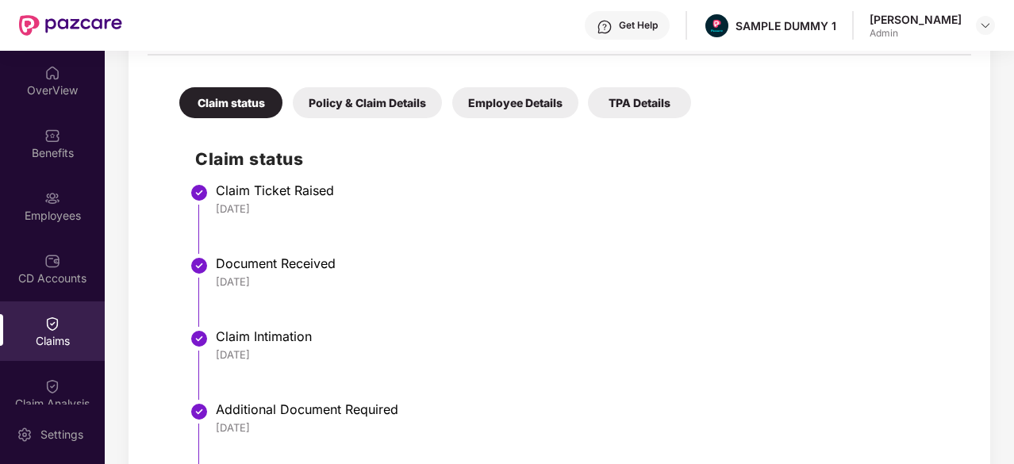
scroll to position [1003, 0]
drag, startPoint x: 274, startPoint y: 209, endPoint x: 207, endPoint y: 211, distance: 67.5
click at [207, 211] on li "Claim Ticket Raised 26 Jun 2025" at bounding box center [575, 224] width 760 height 73
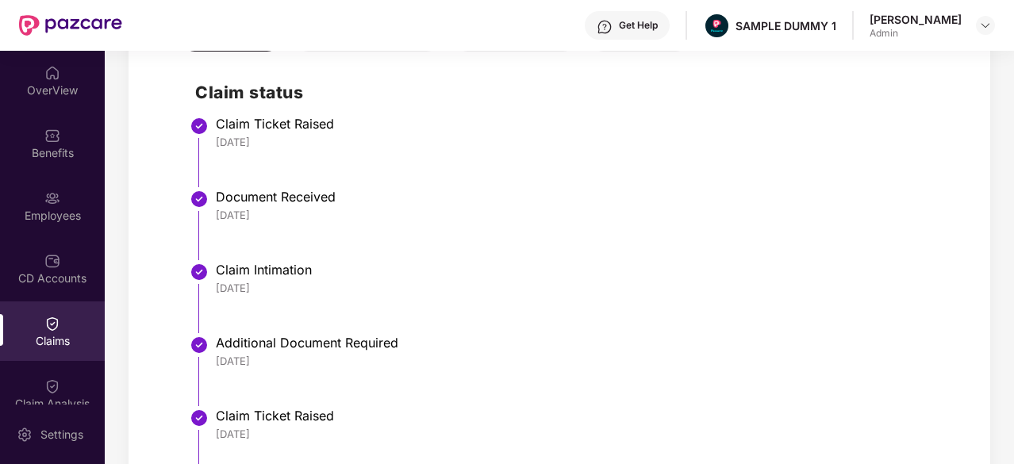
drag, startPoint x: 275, startPoint y: 208, endPoint x: 212, endPoint y: 206, distance: 63.5
click at [212, 206] on li "Document Received 26 Jun 2025" at bounding box center [575, 230] width 760 height 73
drag, startPoint x: 281, startPoint y: 284, endPoint x: 211, endPoint y: 279, distance: 70.0
click at [211, 279] on li "Claim Intimation 26 Jun 2025" at bounding box center [575, 303] width 760 height 73
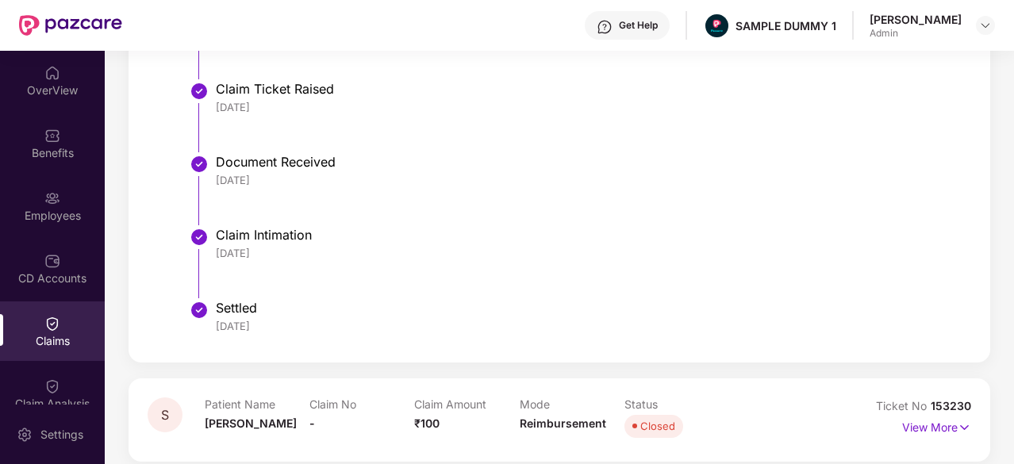
scroll to position [1396, 0]
drag, startPoint x: 271, startPoint y: 258, endPoint x: 195, endPoint y: 245, distance: 77.2
click at [195, 245] on li "Claim Intimation 18 Jul 2025" at bounding box center [575, 269] width 760 height 73
drag, startPoint x: 274, startPoint y: 327, endPoint x: 207, endPoint y: 323, distance: 67.5
click at [207, 323] on li "Settled 23 Jul 2025" at bounding box center [575, 325] width 760 height 38
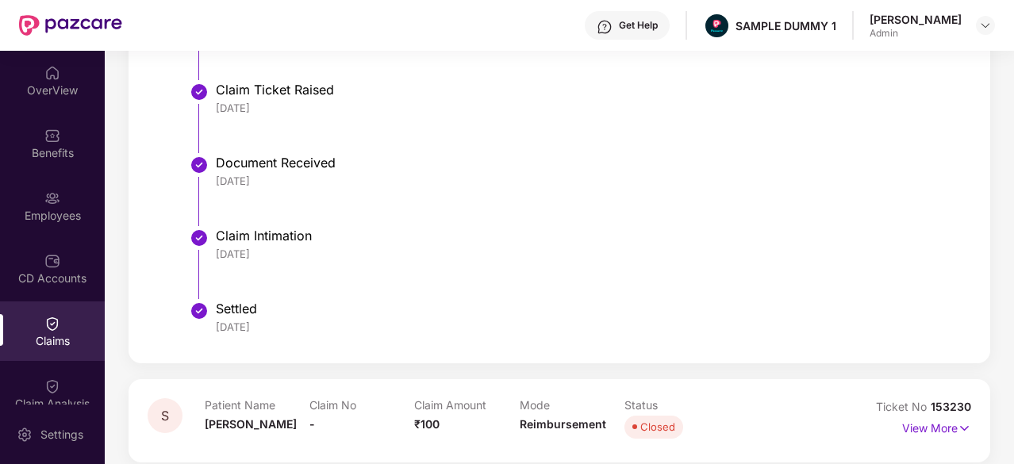
click at [358, 281] on li "Claim Intimation 18 Jul 2025" at bounding box center [575, 269] width 760 height 73
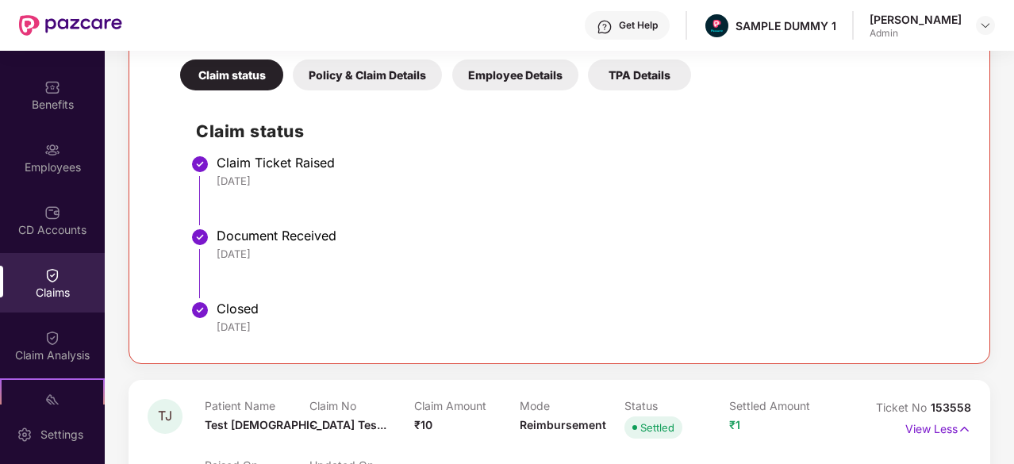
scroll to position [391, 0]
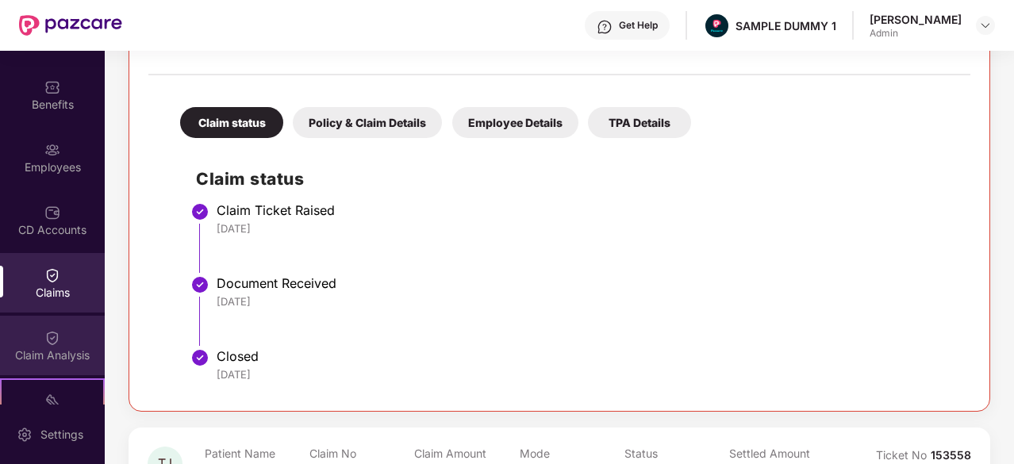
click at [46, 351] on div "Claim Analysis" at bounding box center [52, 355] width 105 height 16
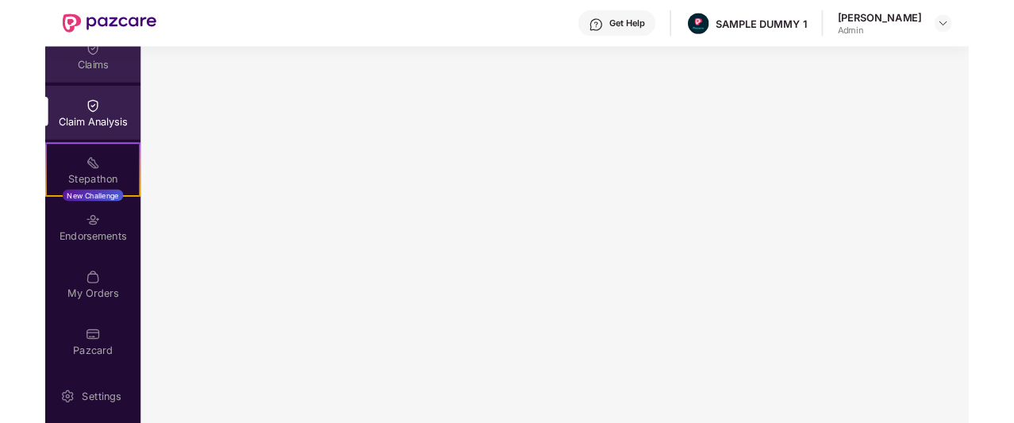
scroll to position [0, 0]
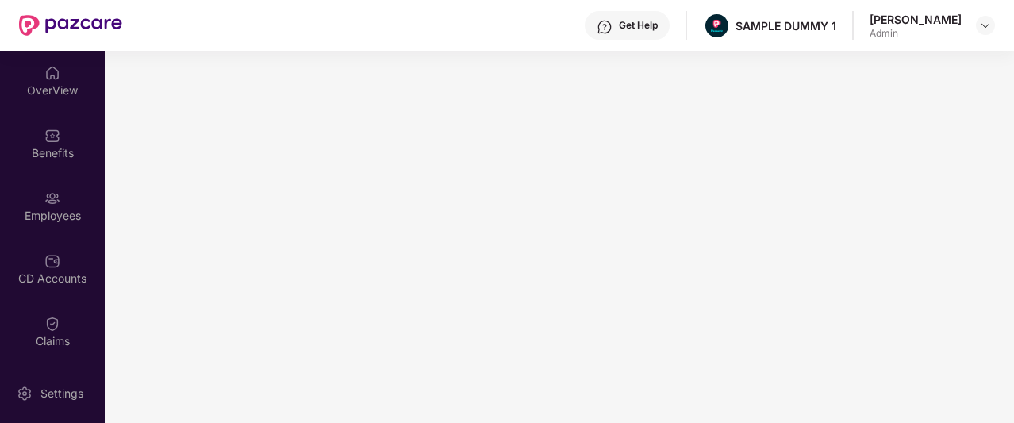
click at [630, 25] on div "Get Help" at bounding box center [638, 25] width 39 height 13
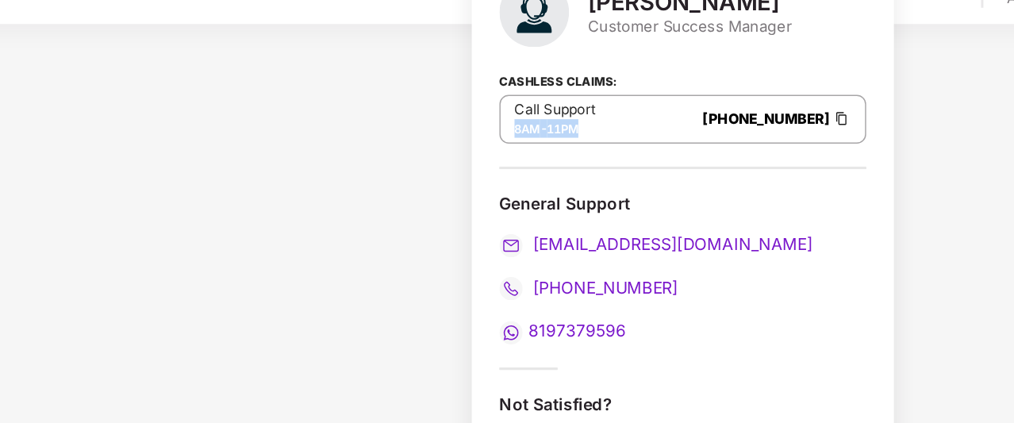
drag, startPoint x: 585, startPoint y: 121, endPoint x: 532, endPoint y: 123, distance: 52.4
click at [533, 123] on div "8AM - 11PM" at bounding box center [561, 122] width 56 height 13
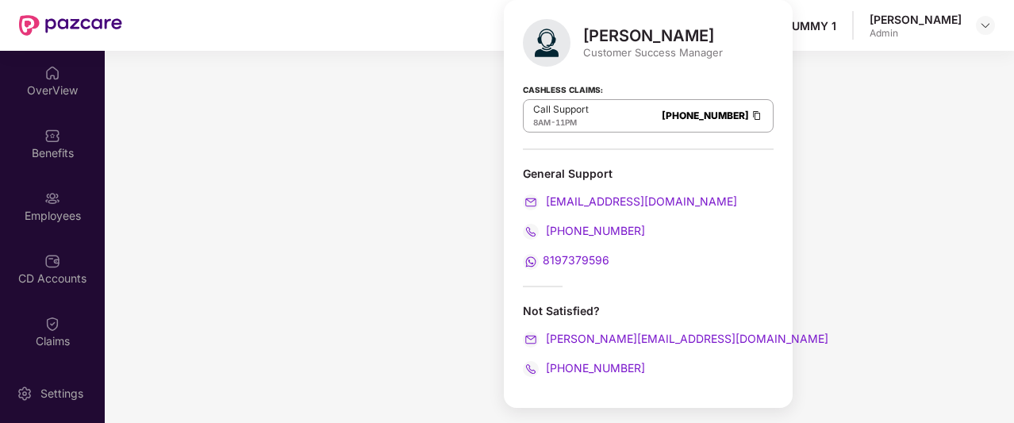
click at [639, 156] on div "Mihir Singh Customer Success Manager Cashless Claims: Call Support 8AM - 11PM 0…" at bounding box center [648, 204] width 289 height 408
